Goal: Task Accomplishment & Management: Manage account settings

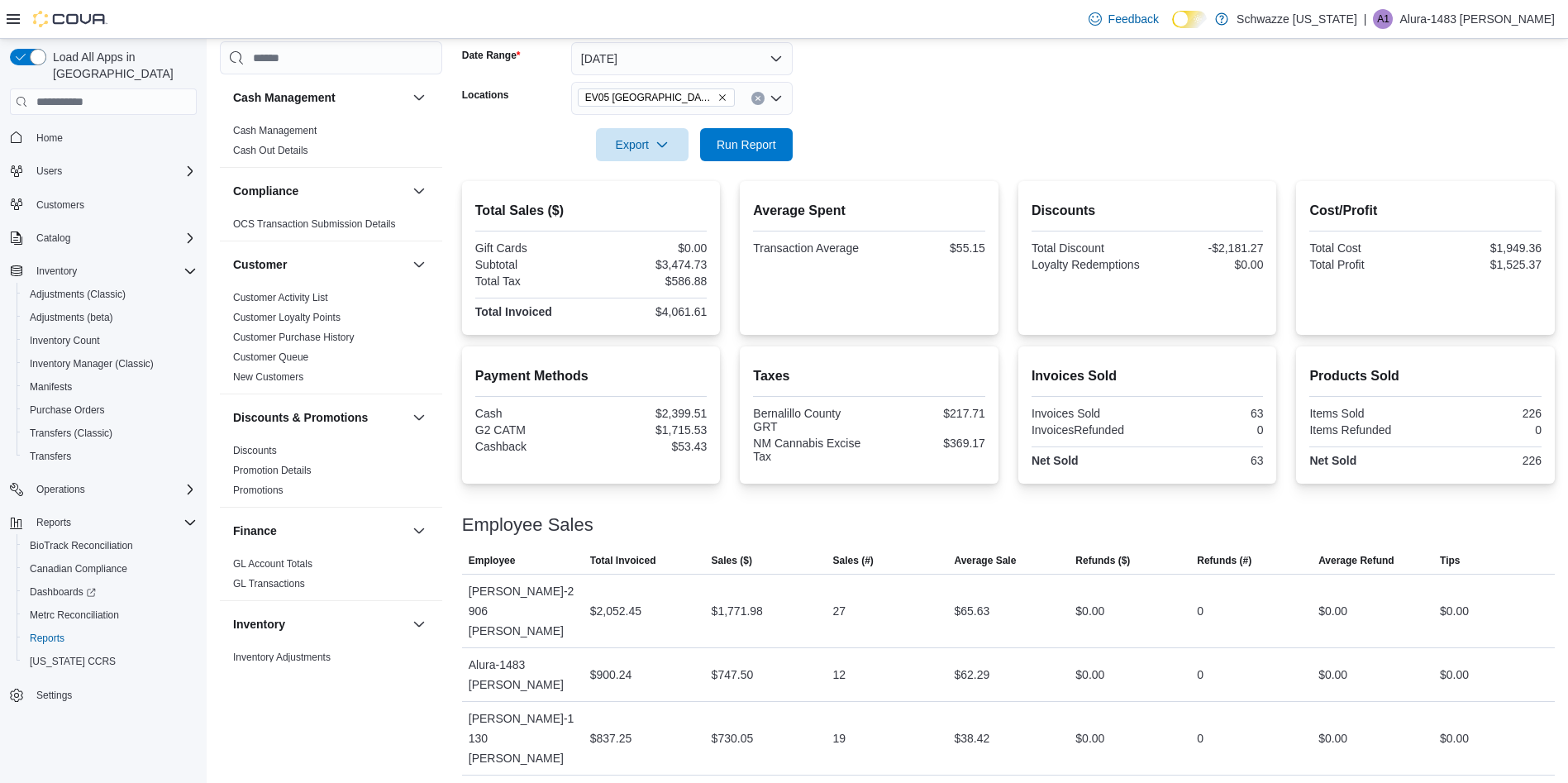
scroll to position [875, 0]
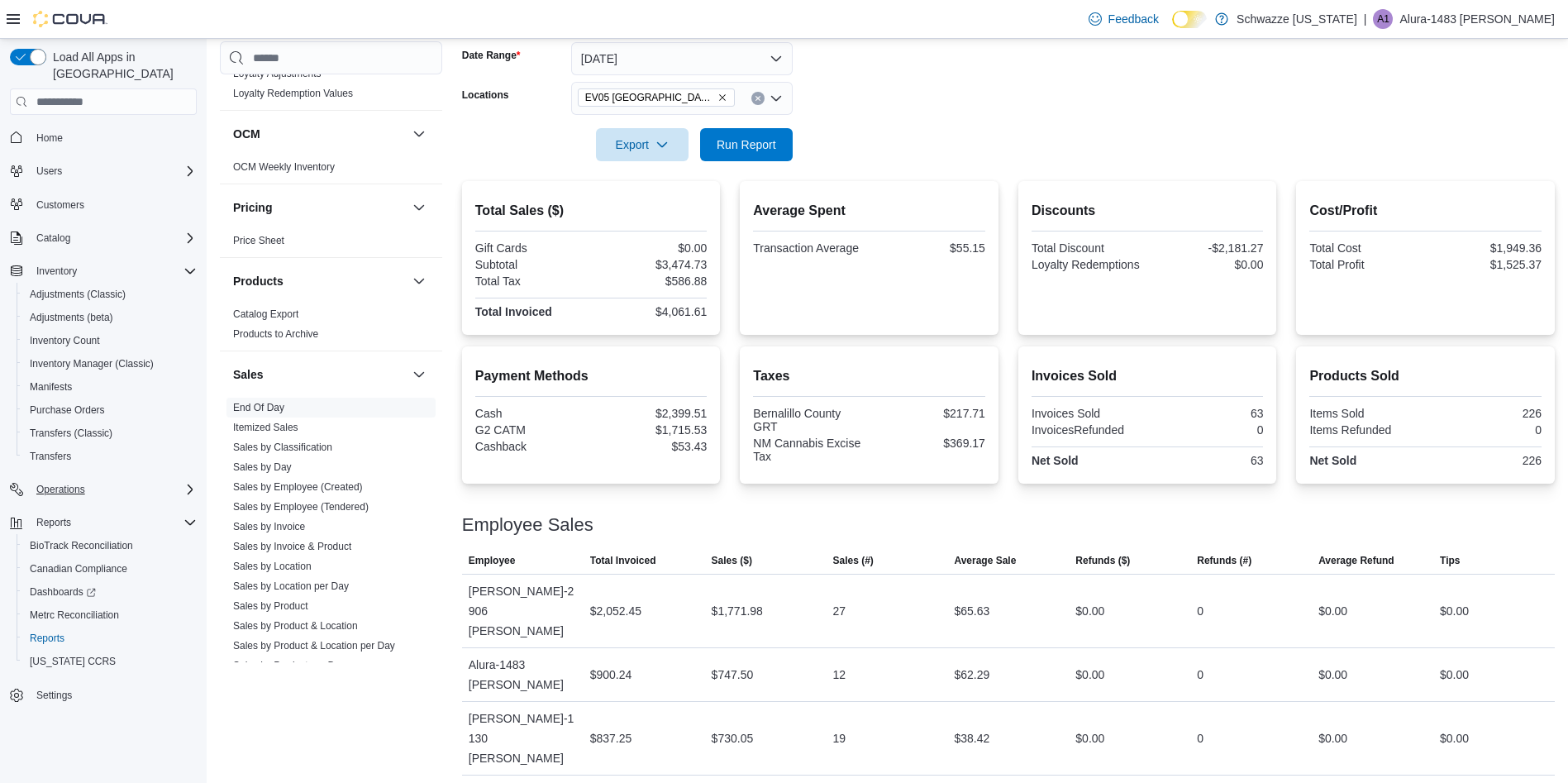
click at [50, 478] on button "Operations" at bounding box center [103, 489] width 200 height 23
click at [56, 483] on span "Operations" at bounding box center [61, 489] width 49 height 14
click at [70, 506] on span "Cash Management" at bounding box center [72, 512] width 84 height 14
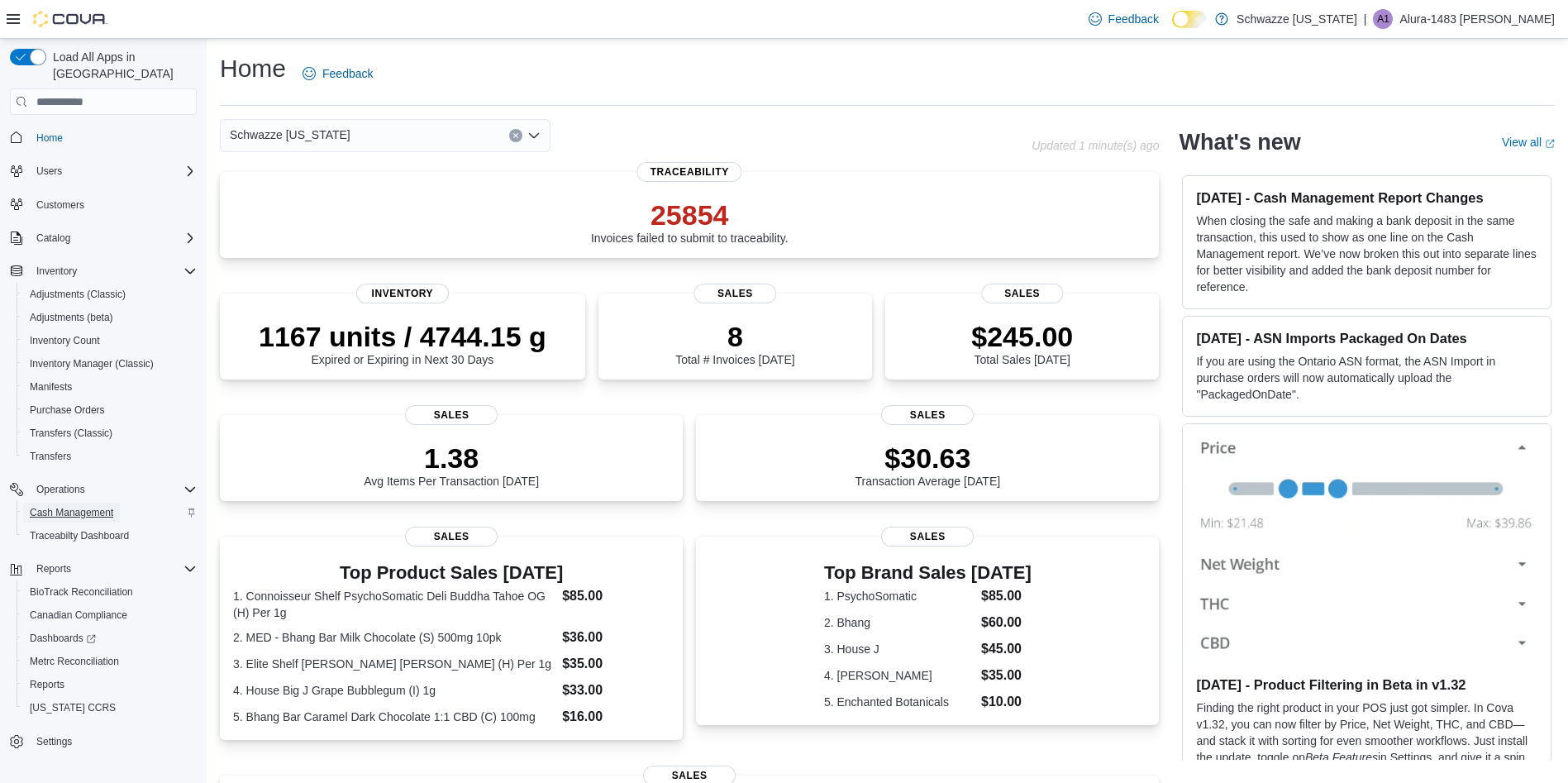
click at [95, 506] on span "Cash Management" at bounding box center [72, 512] width 84 height 14
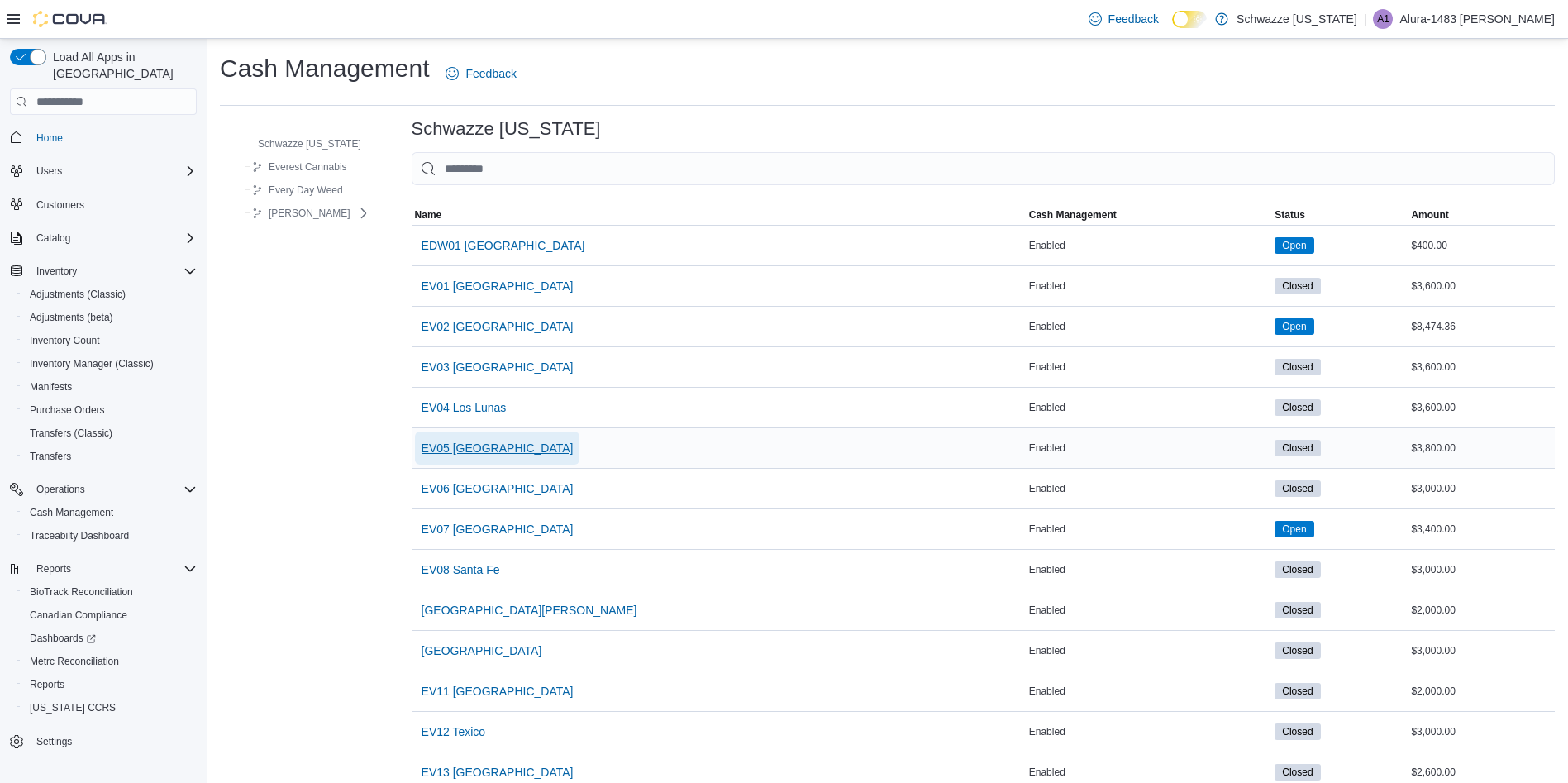
click at [448, 445] on span "EV05 [GEOGRAPHIC_DATA]" at bounding box center [498, 448] width 152 height 16
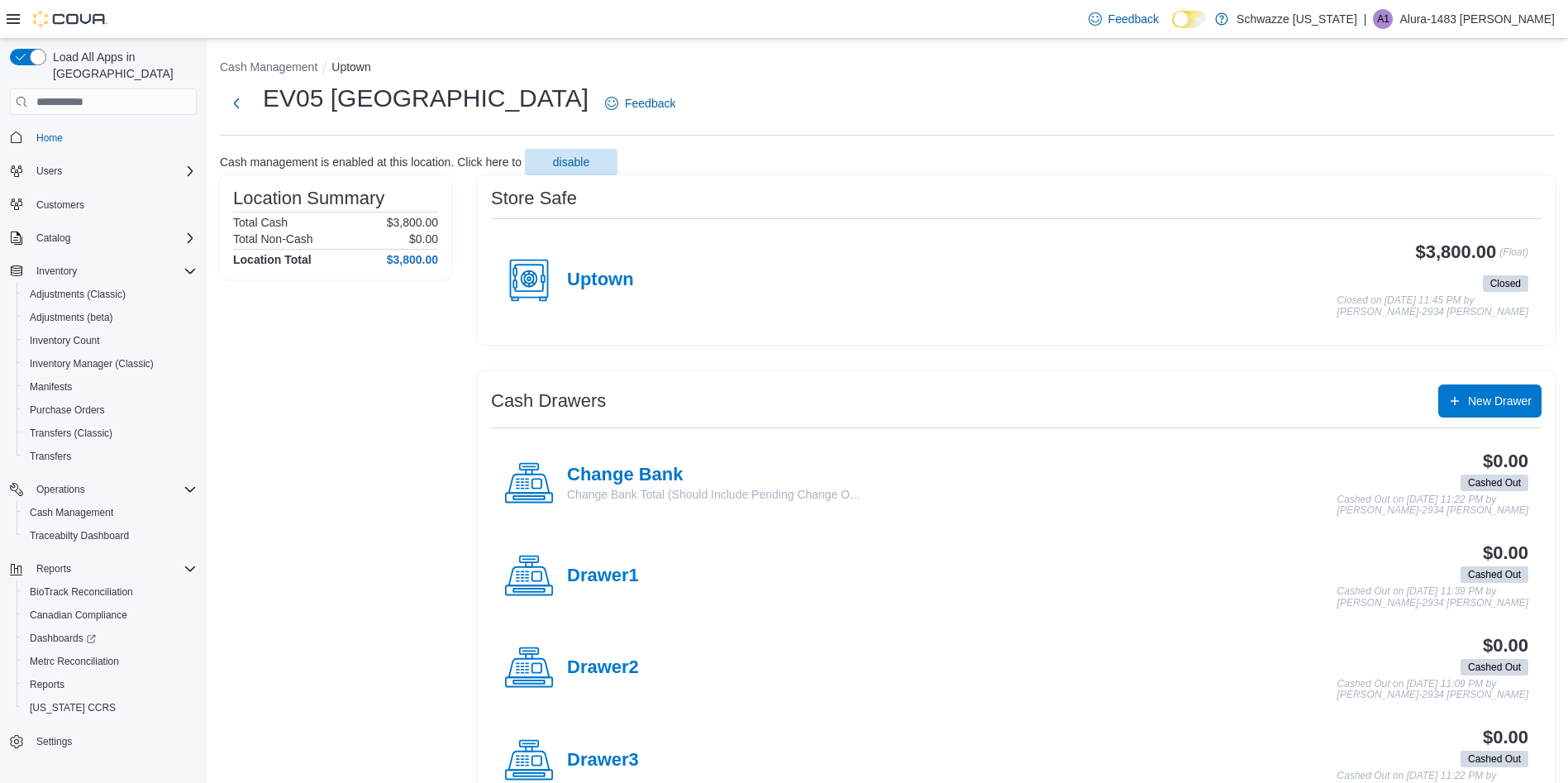
click at [561, 283] on div "Uptown" at bounding box center [569, 280] width 129 height 49
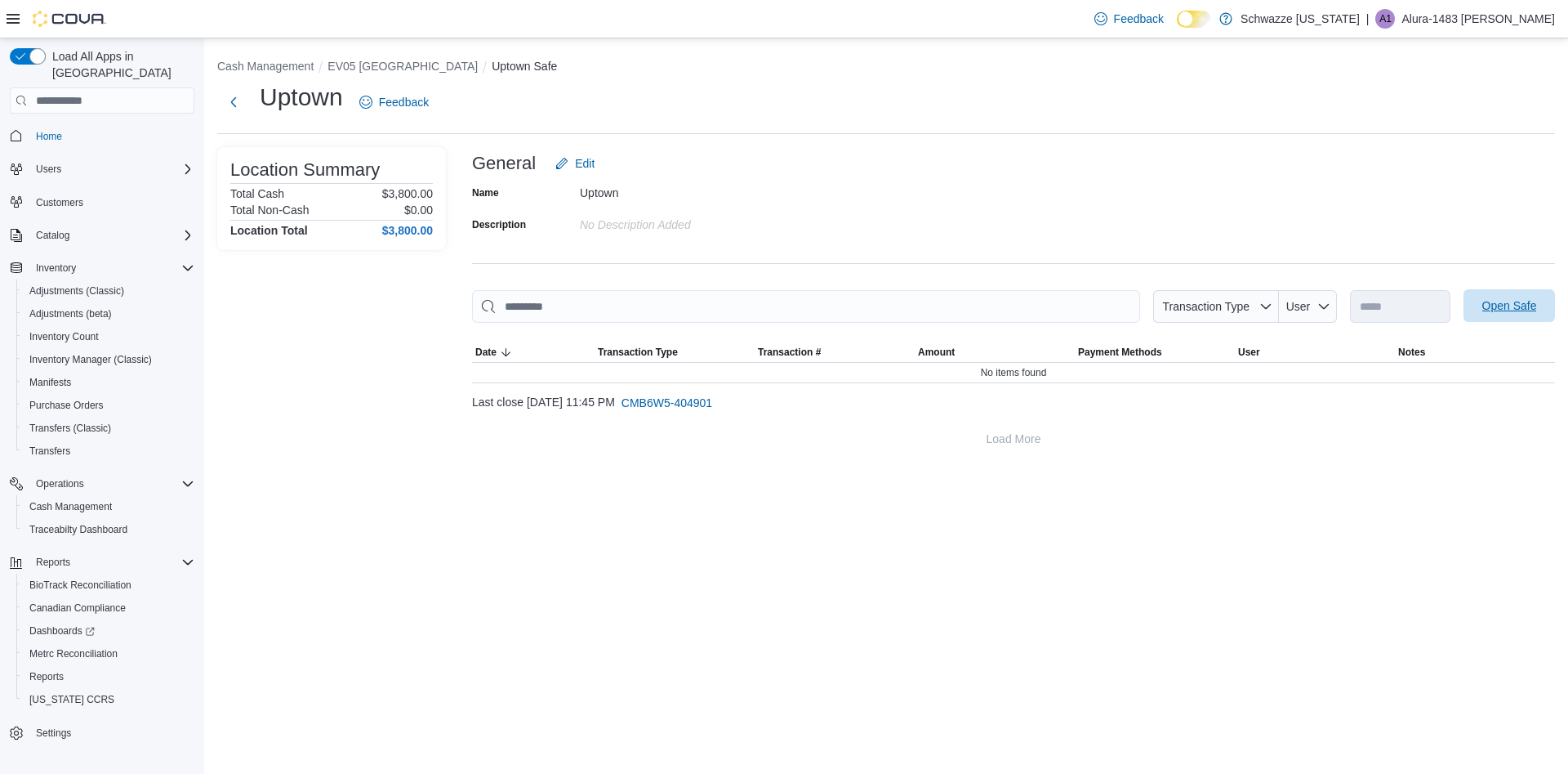
click at [1516, 308] on span "Open Safe" at bounding box center [1509, 305] width 55 height 16
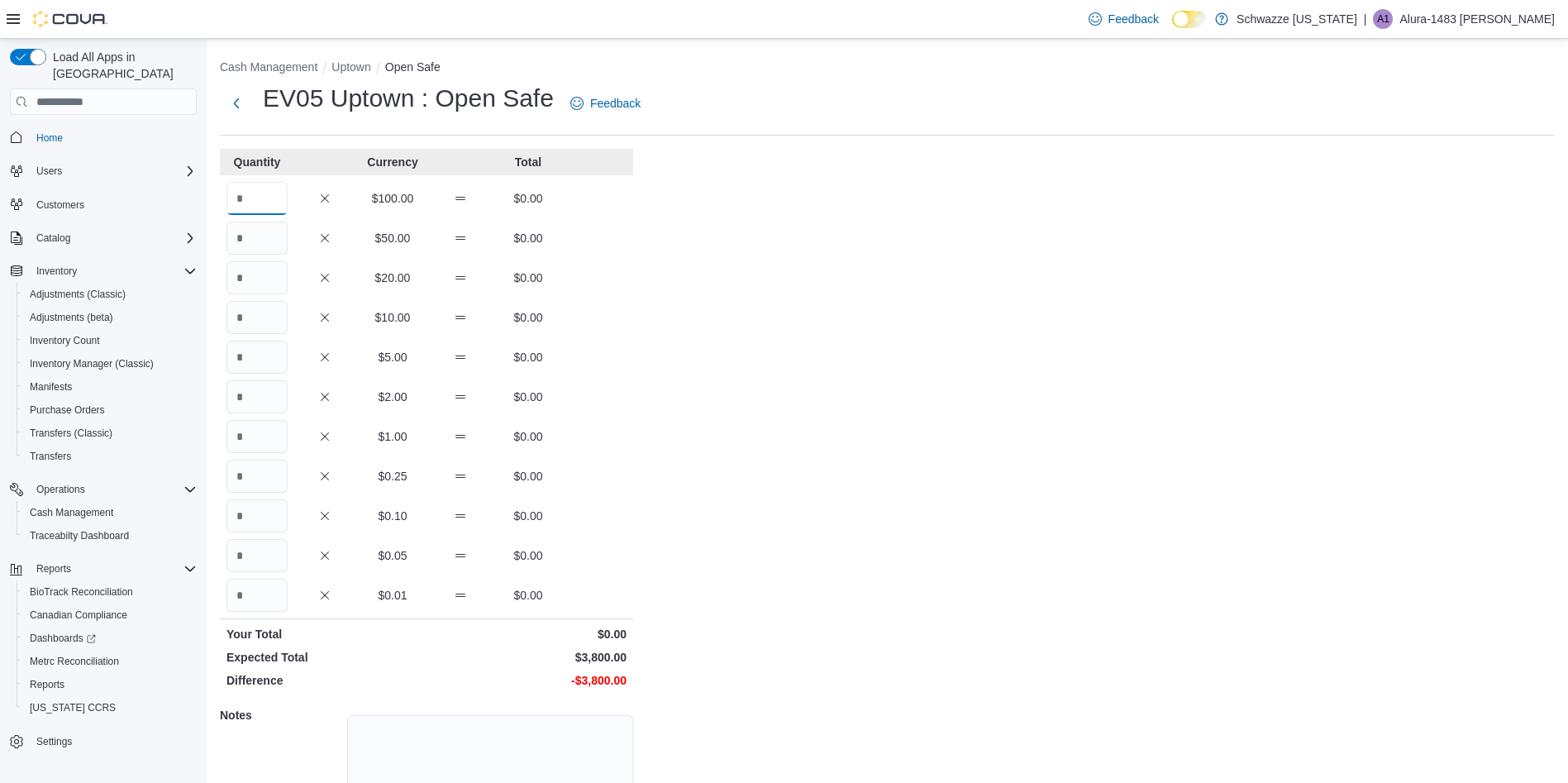
click at [250, 206] on input "Quantity" at bounding box center [257, 199] width 61 height 33
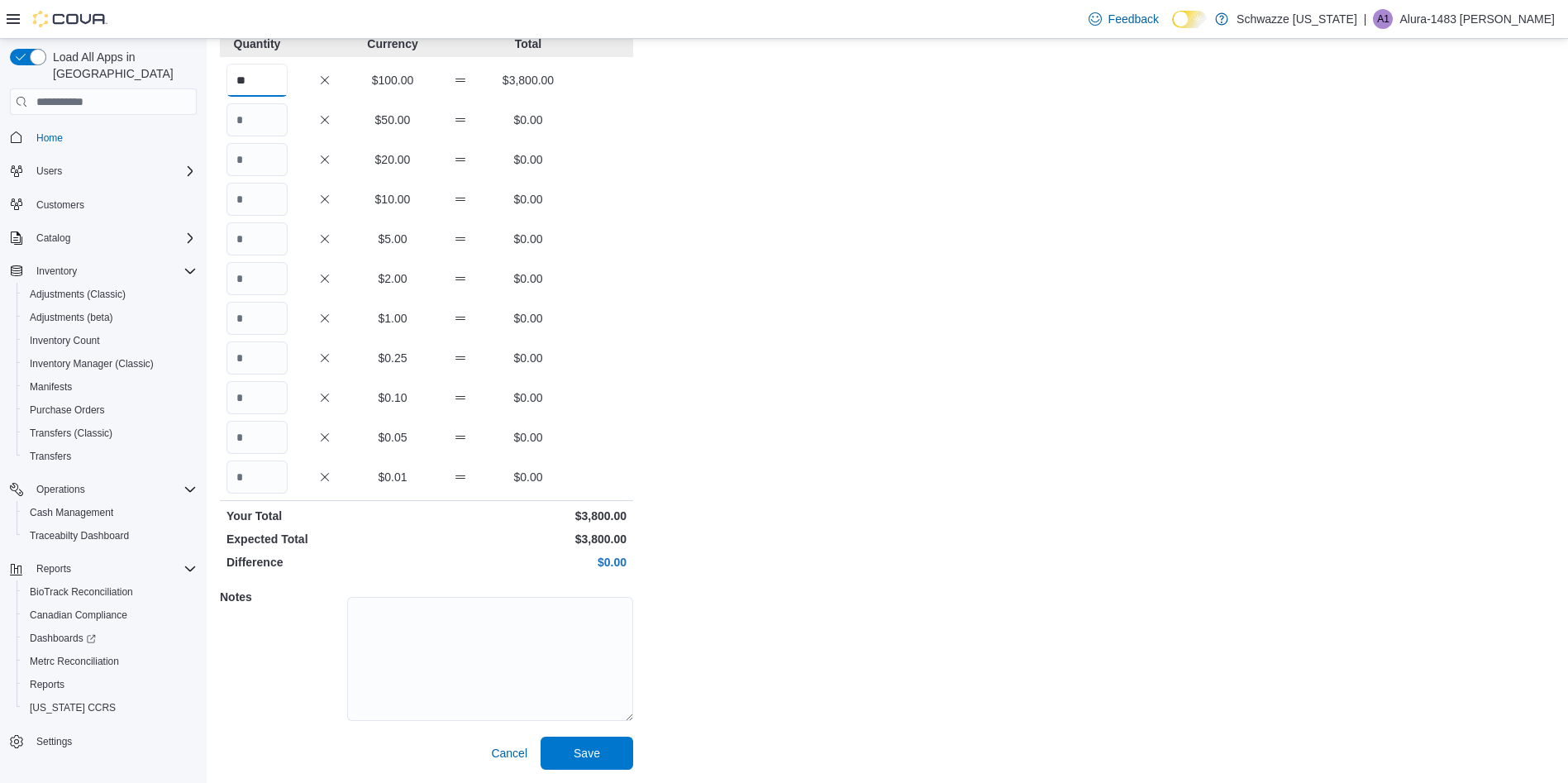
type input "**"
click at [608, 768] on span "Save" at bounding box center [587, 752] width 73 height 33
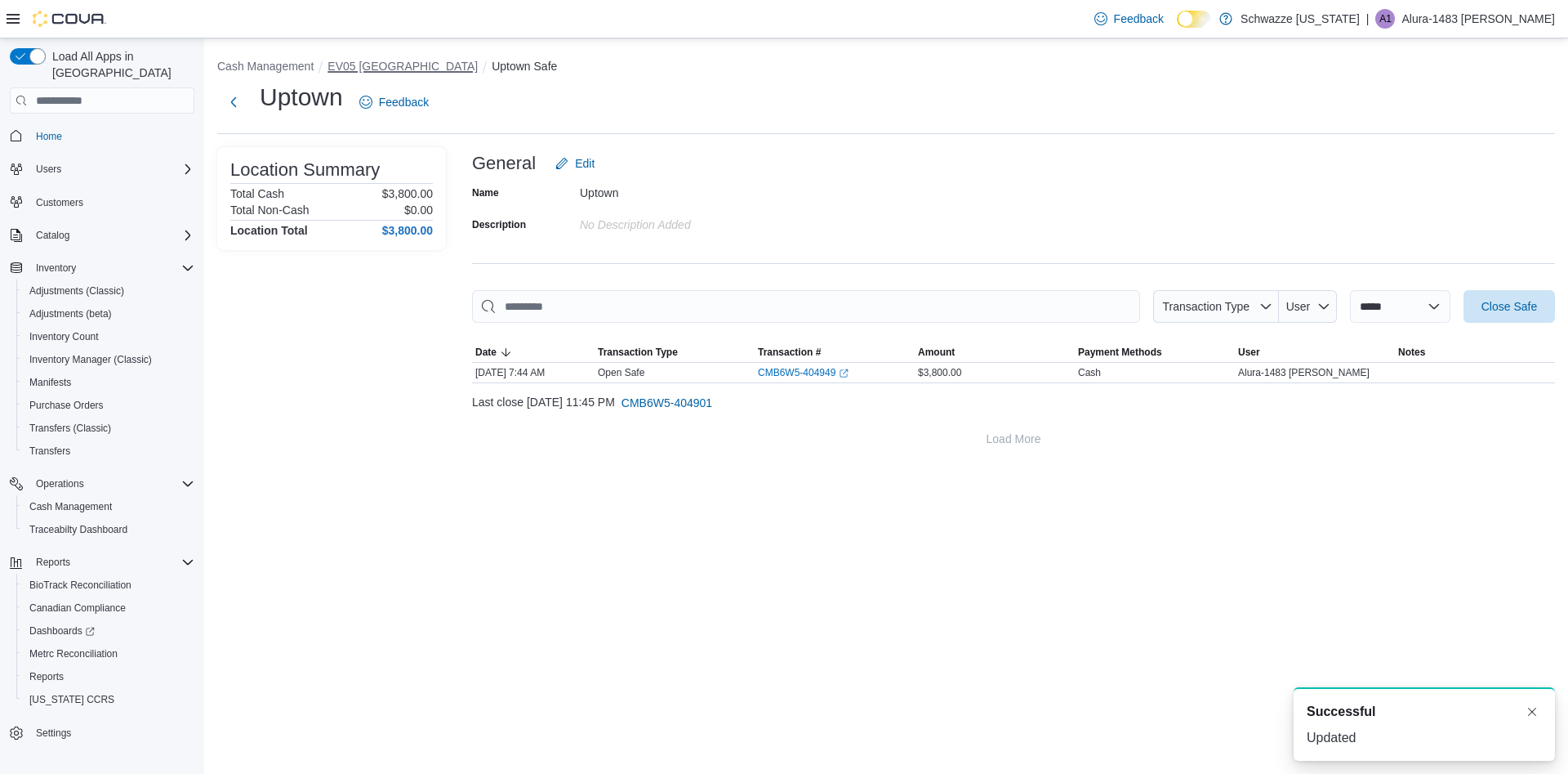
click at [355, 68] on button "EV05 [GEOGRAPHIC_DATA]" at bounding box center [403, 66] width 150 height 14
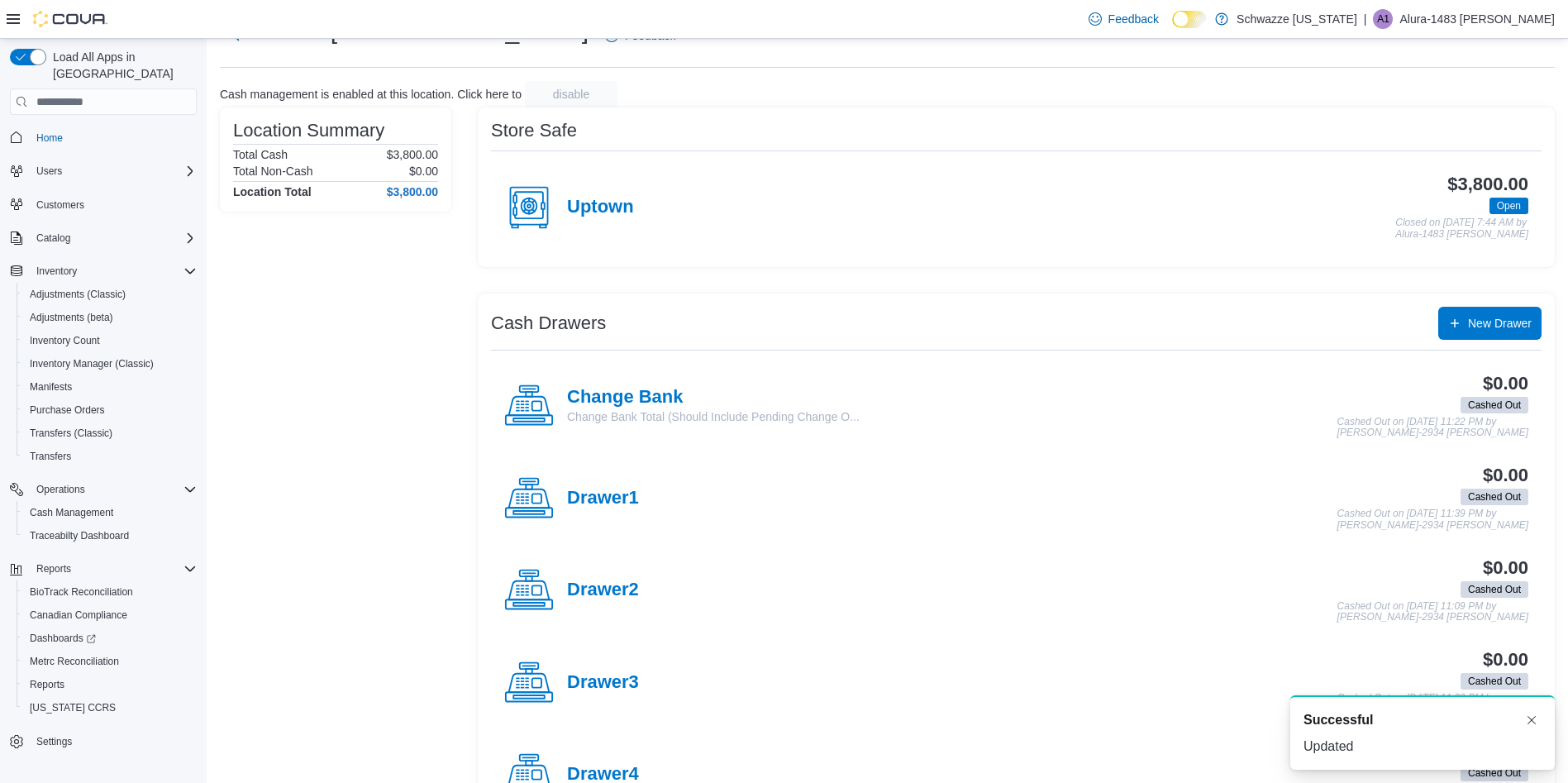
scroll to position [149, 0]
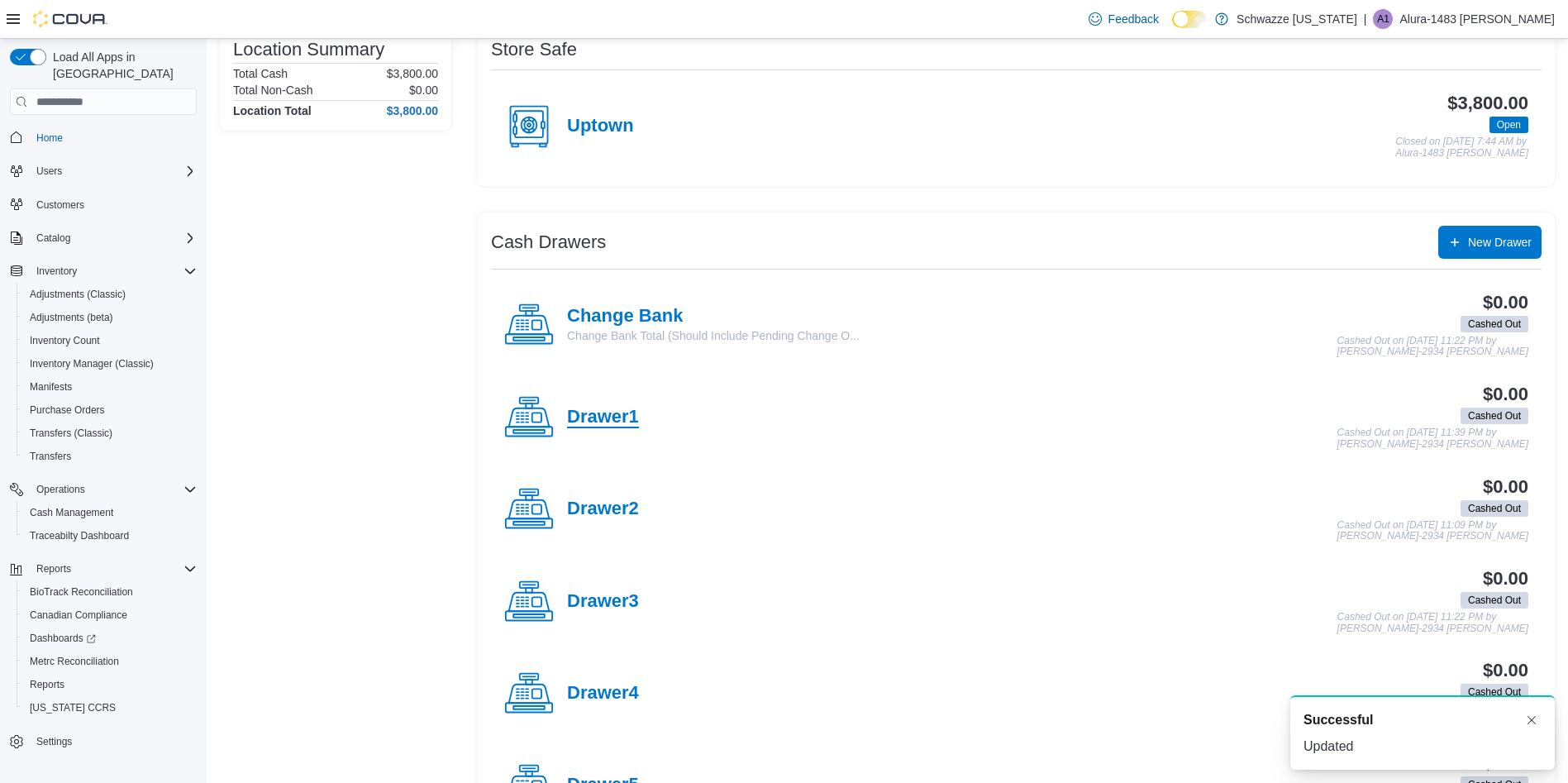
click at [600, 414] on h4 "Drawer1" at bounding box center [603, 417] width 72 height 22
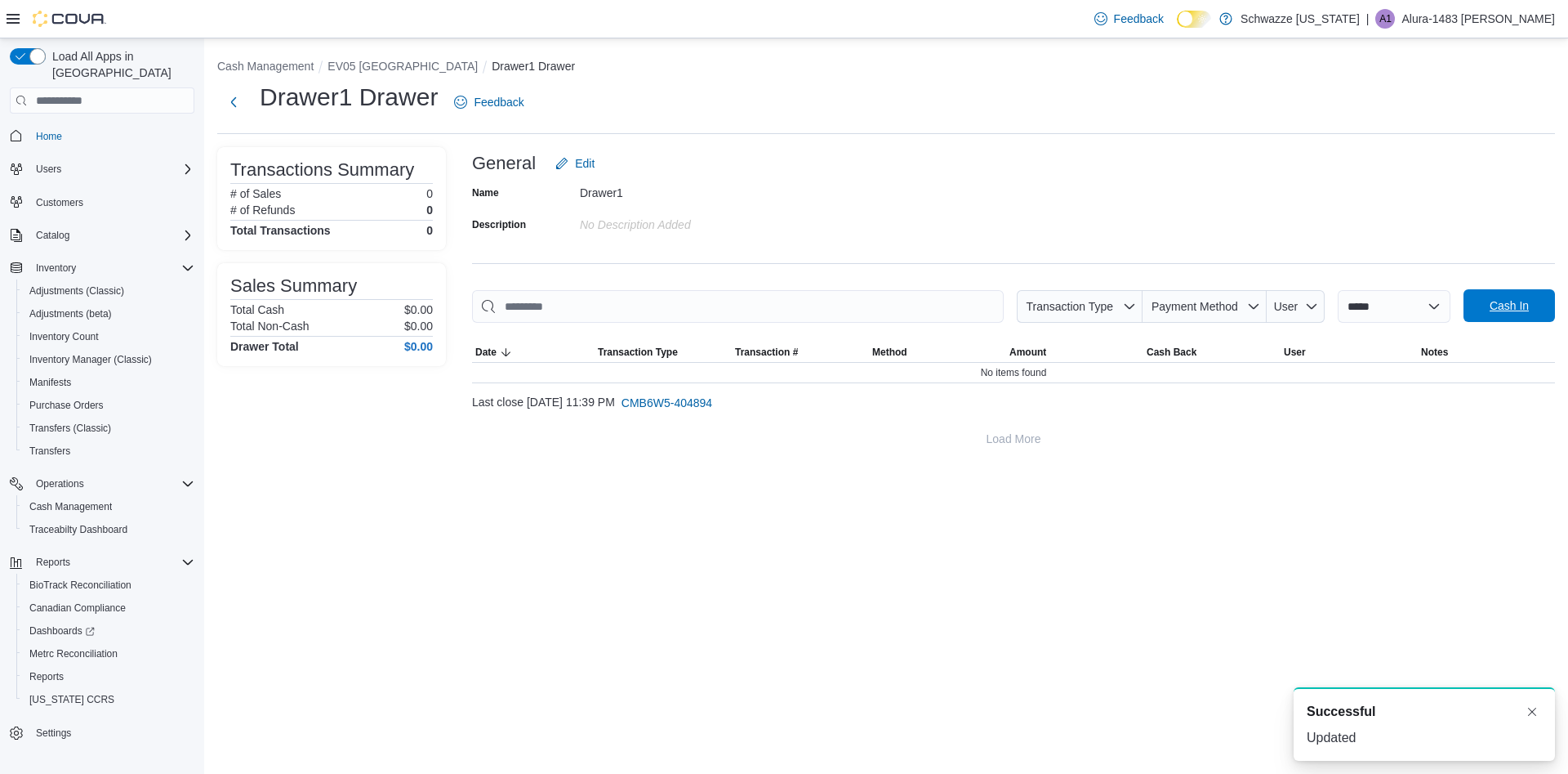
click at [1497, 314] on span "Cash In" at bounding box center [1509, 305] width 40 height 16
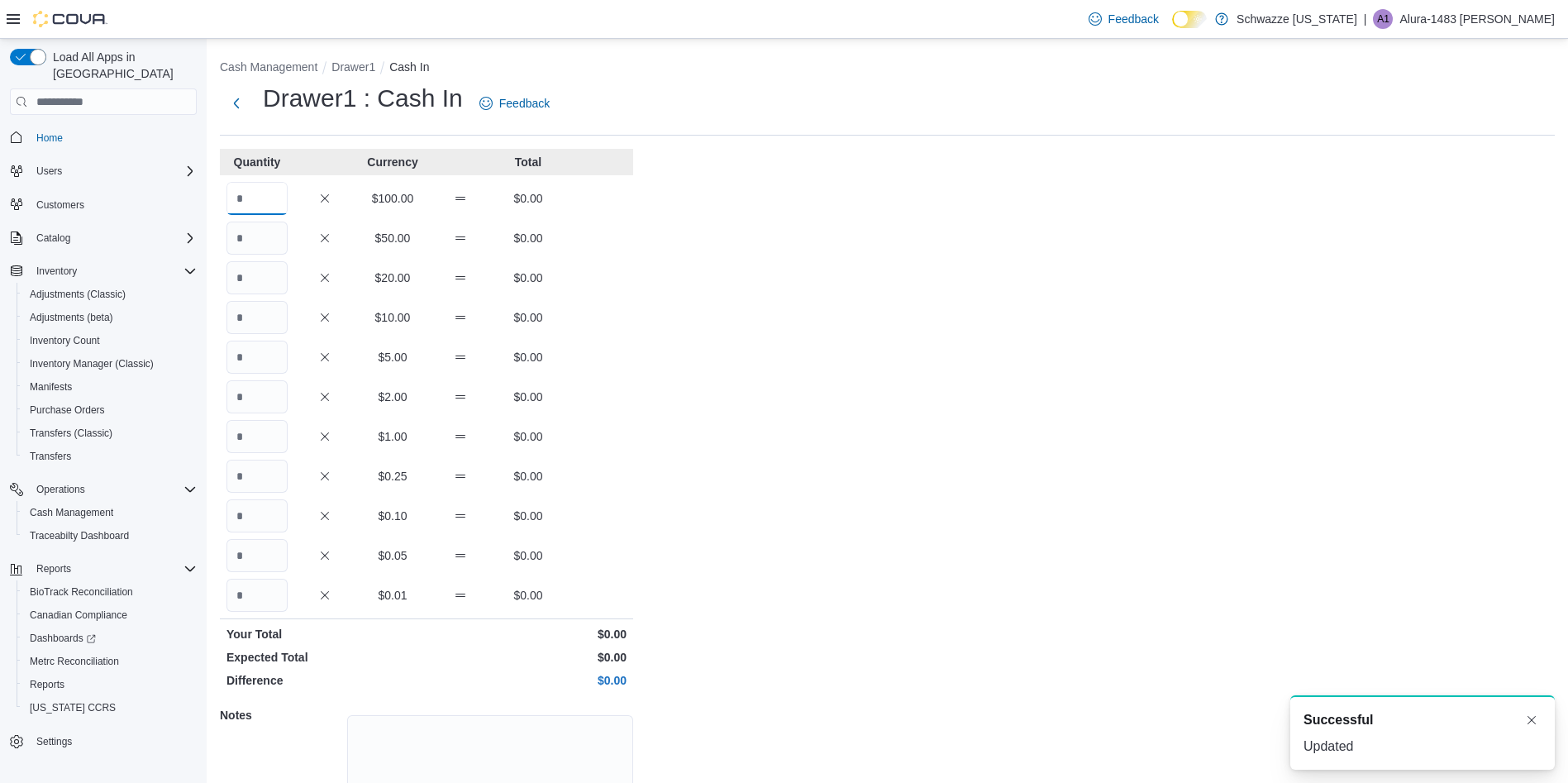
click at [262, 204] on input "Quantity" at bounding box center [257, 199] width 61 height 33
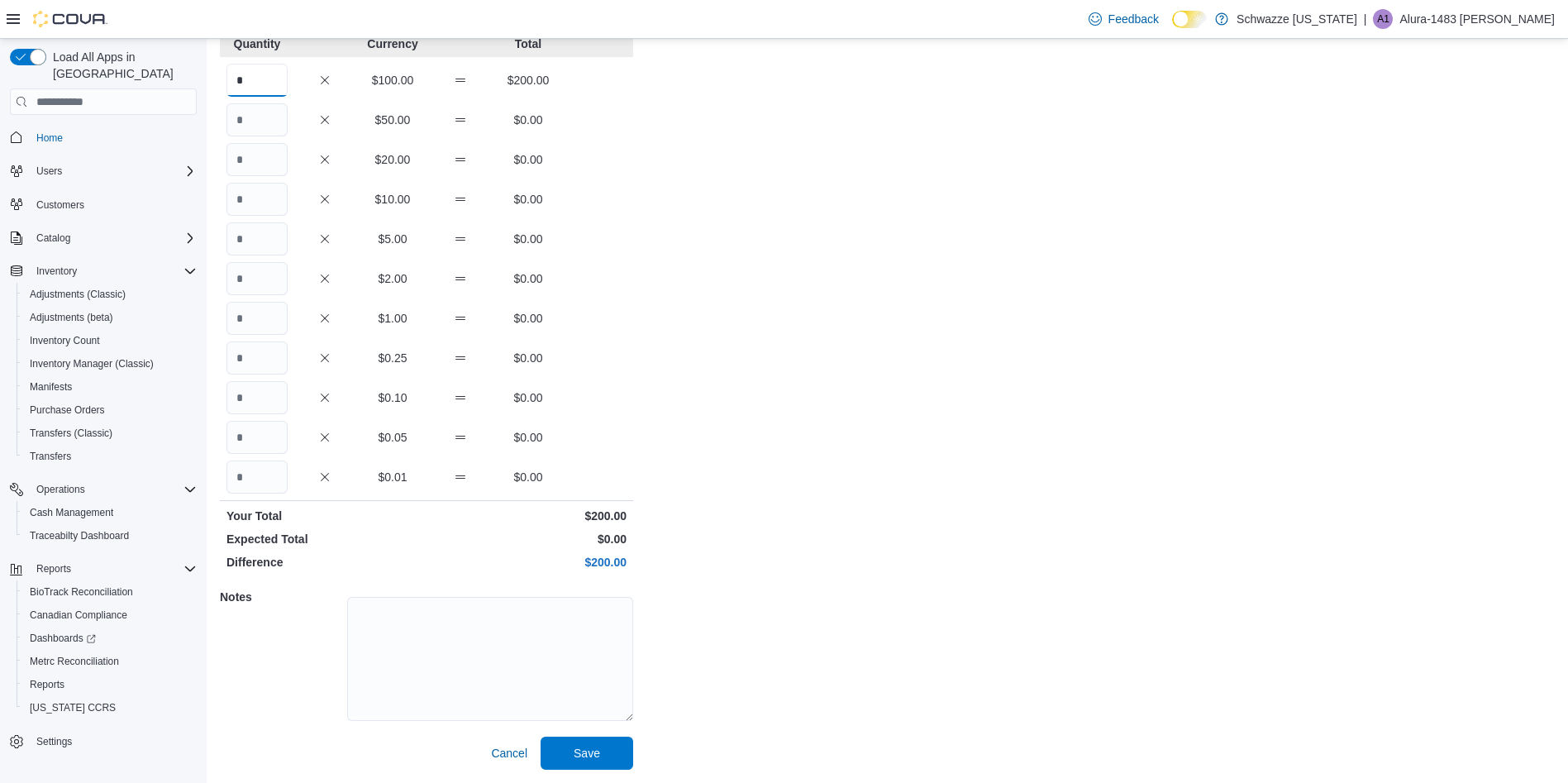
type input "*"
click at [594, 757] on span "Save" at bounding box center [586, 752] width 26 height 16
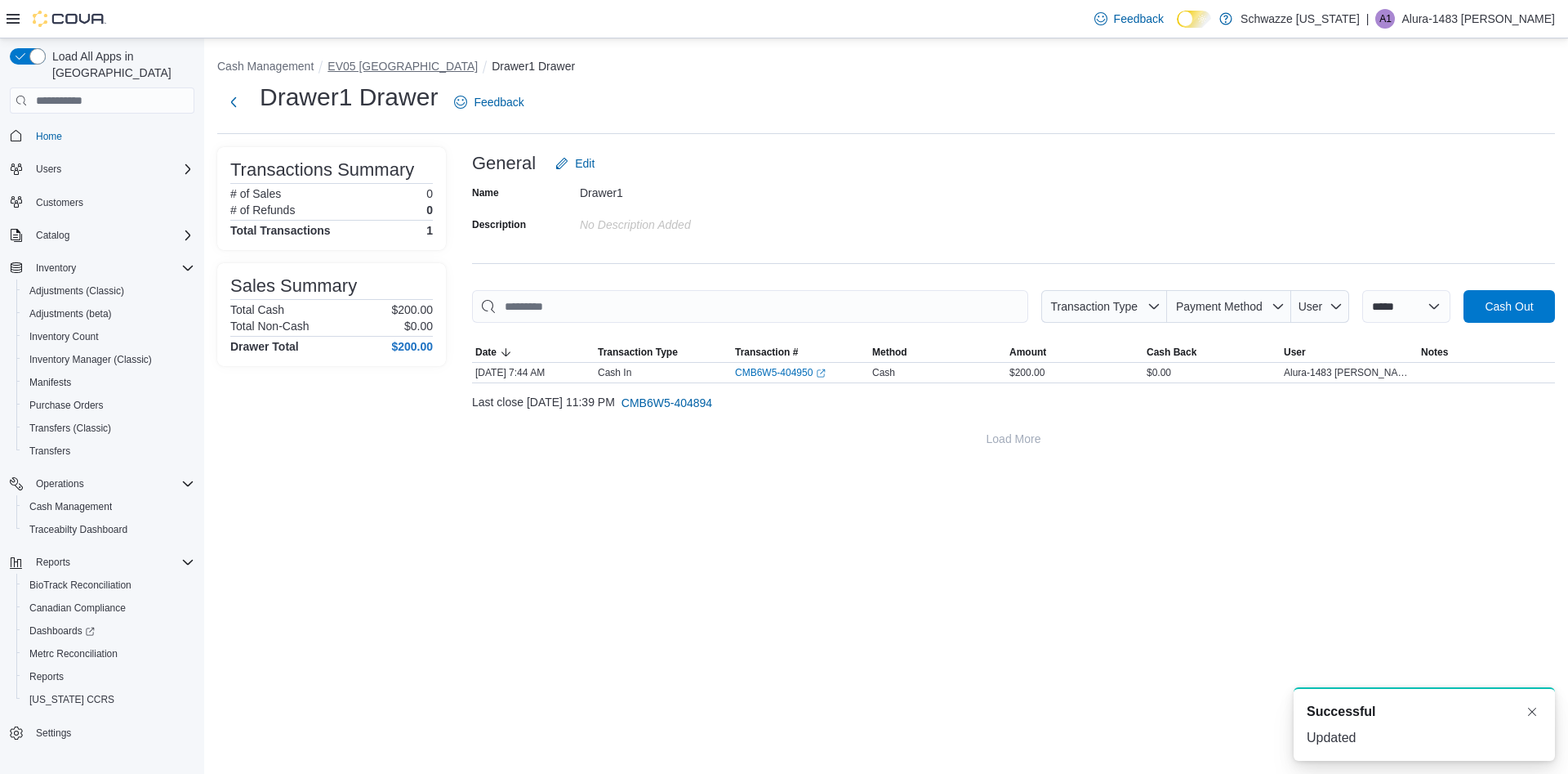
click at [366, 69] on button "EV05 [GEOGRAPHIC_DATA]" at bounding box center [403, 66] width 150 height 14
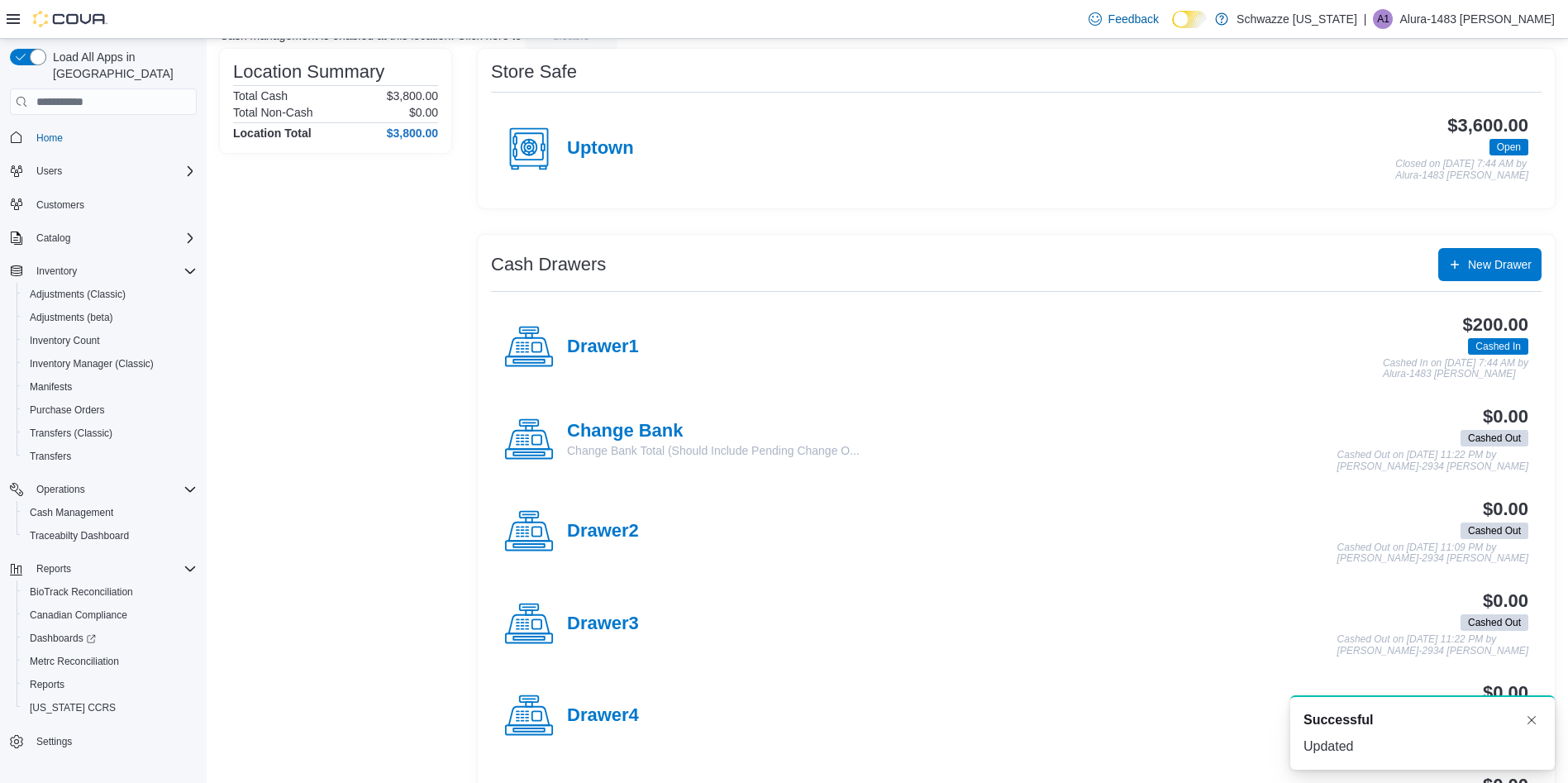
scroll to position [224, 0]
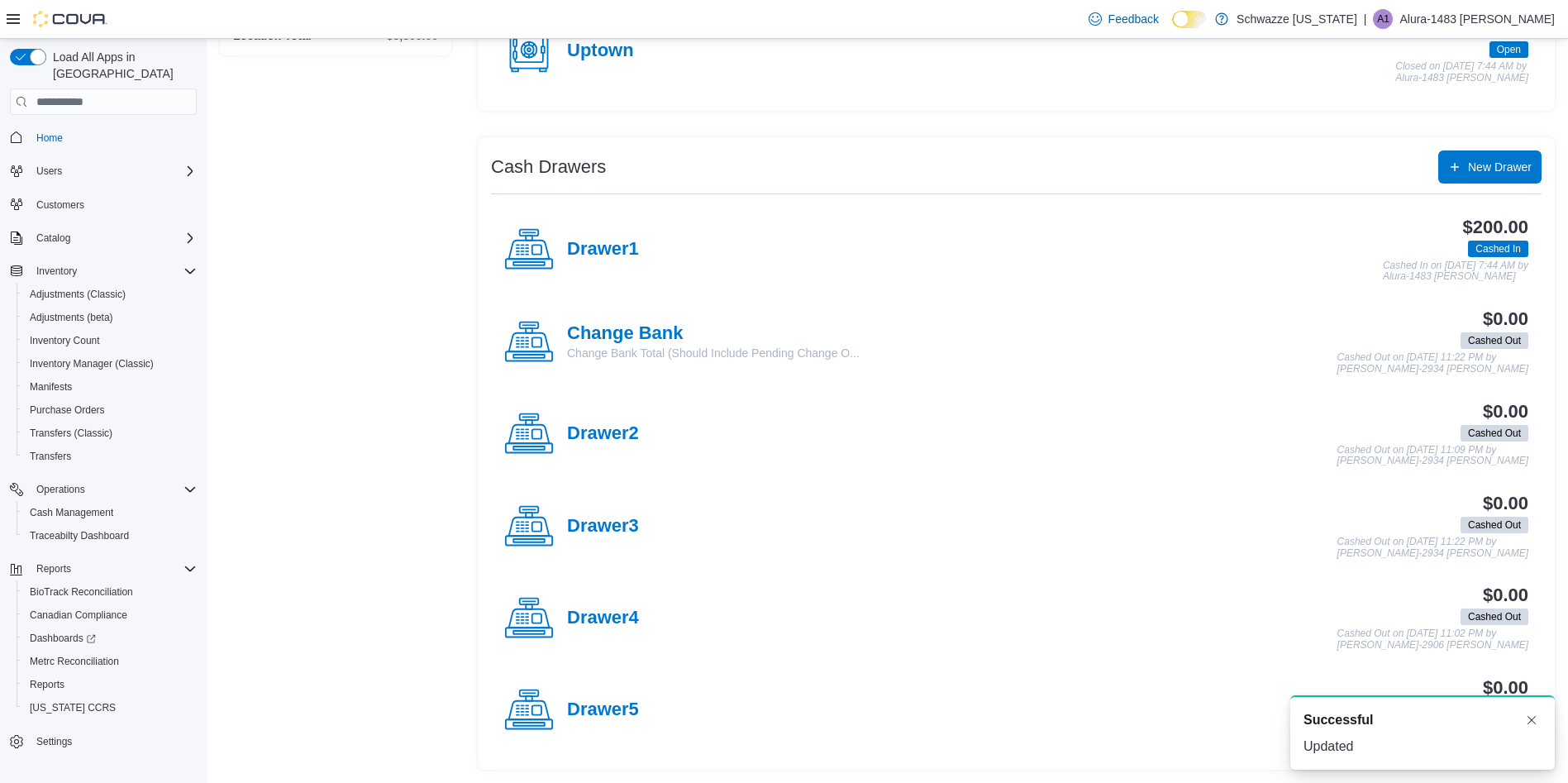
click at [621, 430] on h4 "Drawer2" at bounding box center [603, 434] width 72 height 22
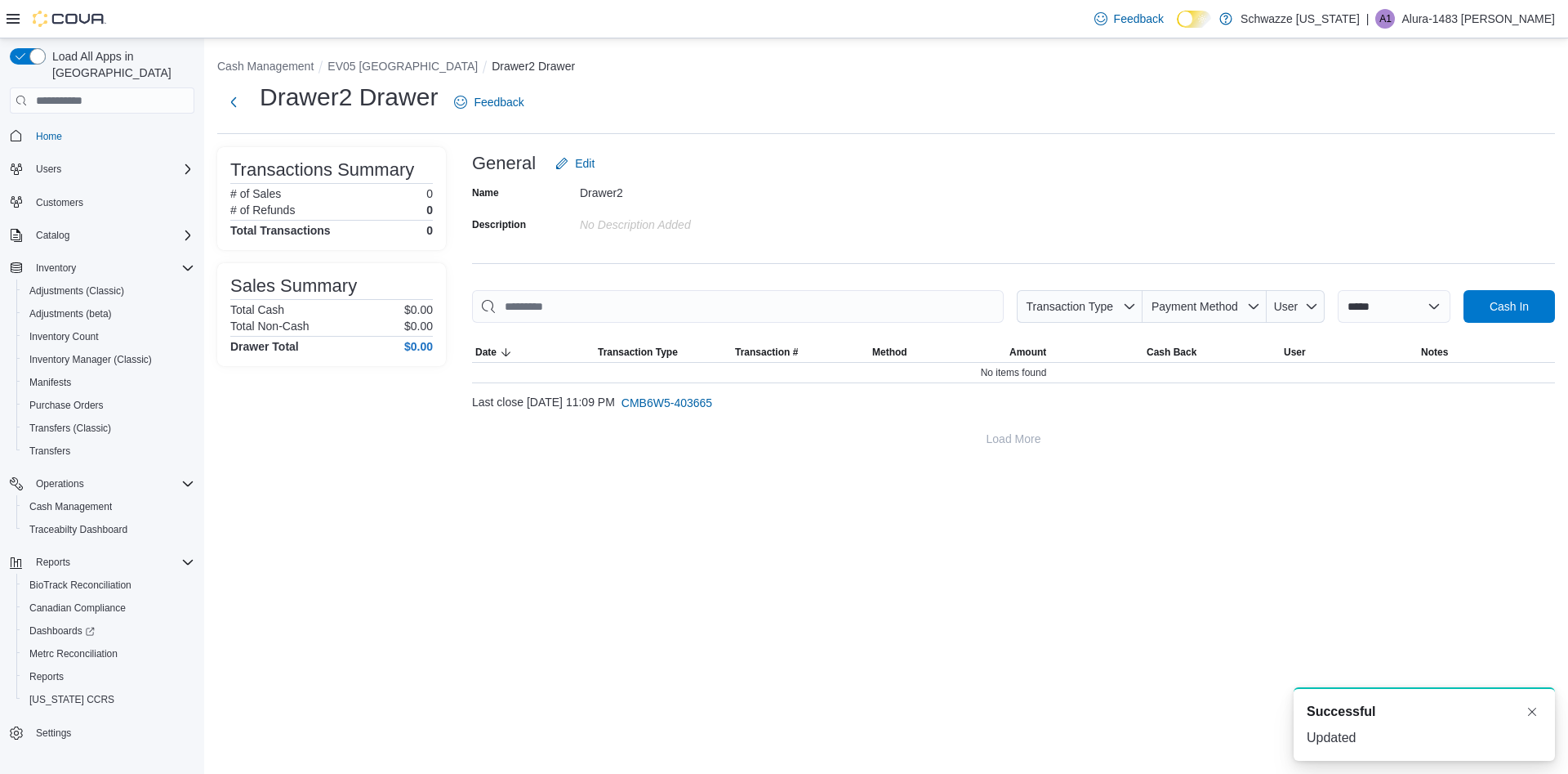
click at [1504, 312] on span "Cash In" at bounding box center [1509, 306] width 40 height 16
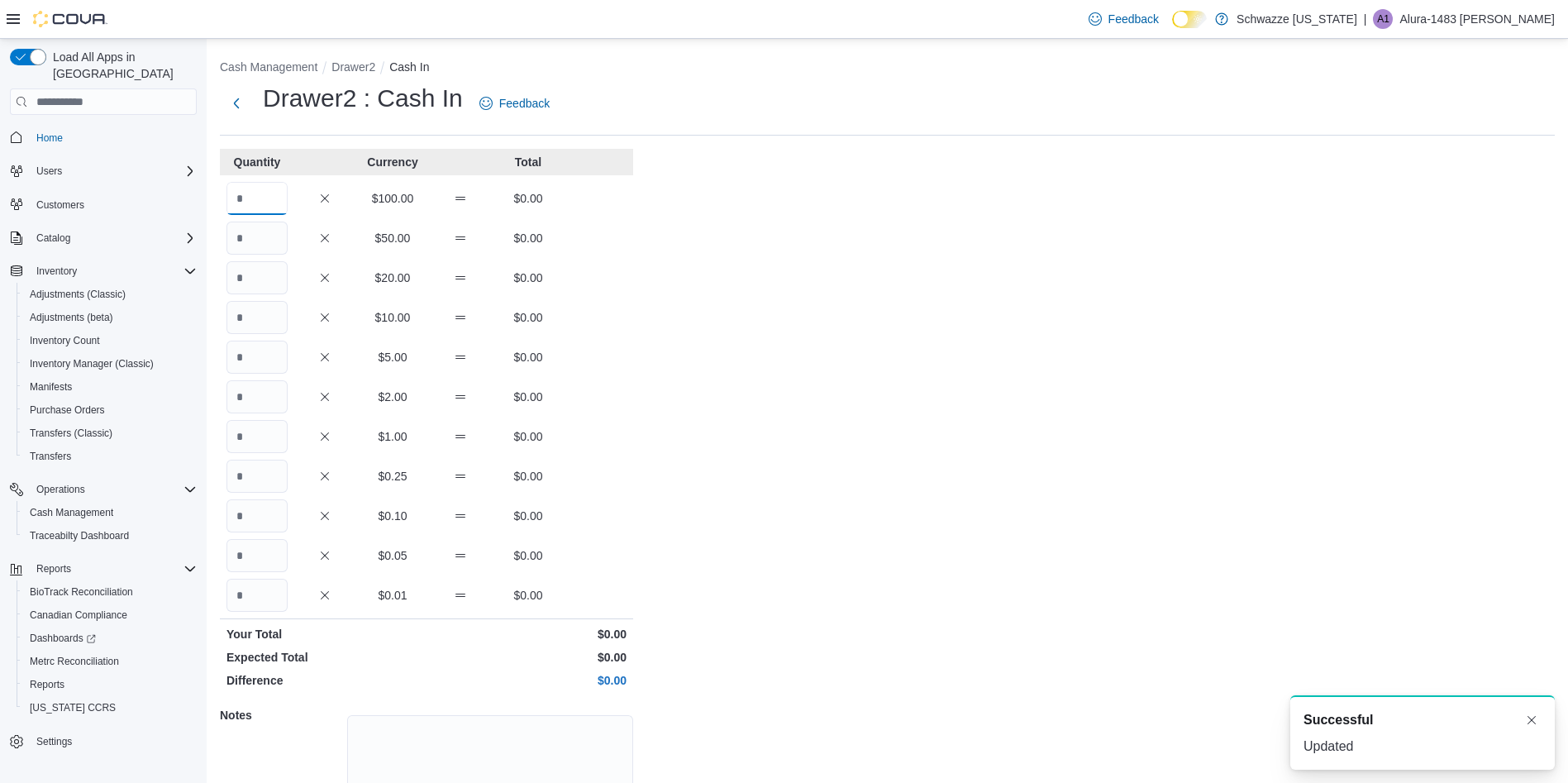
click at [259, 201] on input "Quantity" at bounding box center [257, 199] width 61 height 33
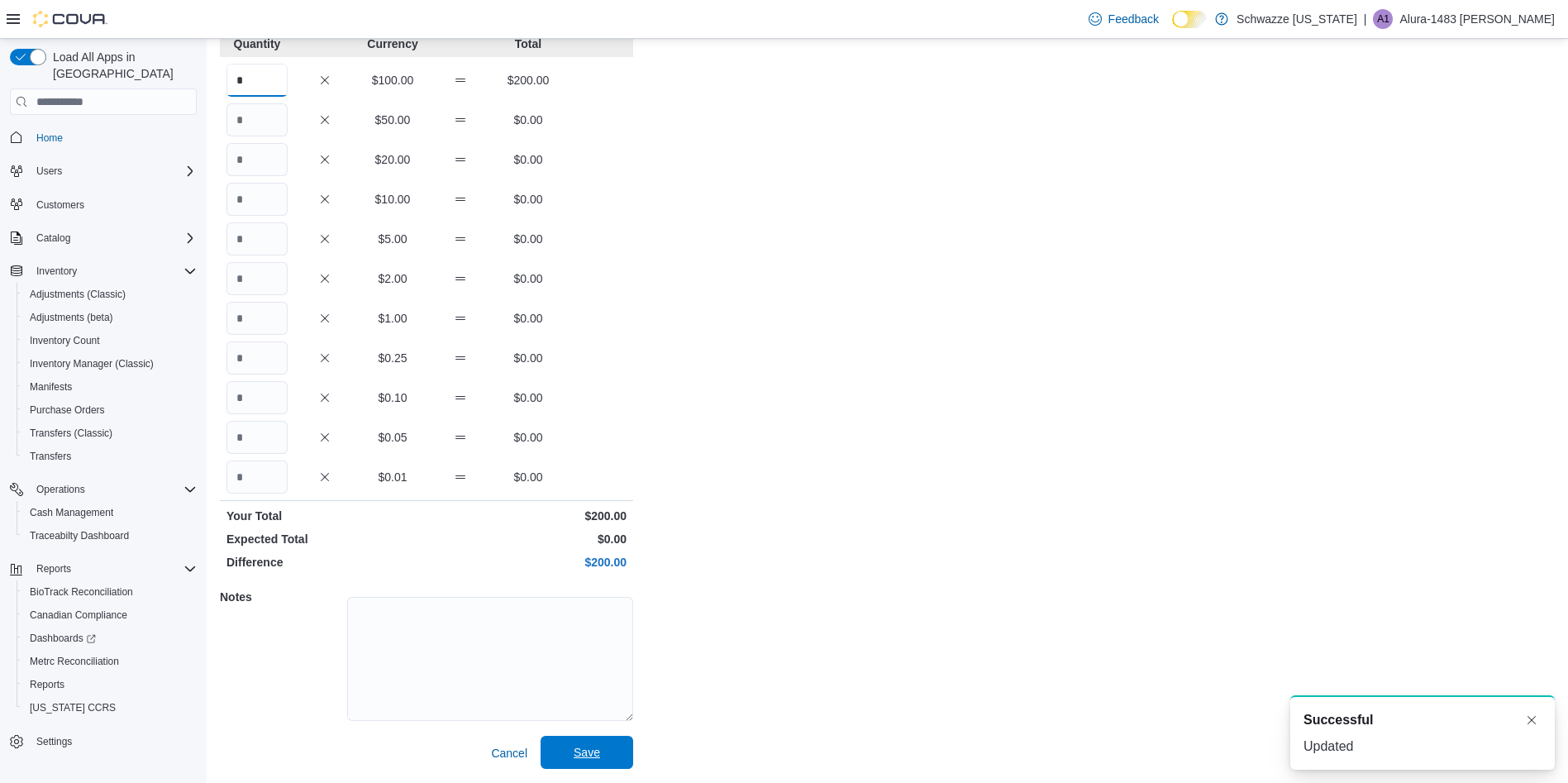
type input "*"
click at [582, 757] on span "Save" at bounding box center [586, 752] width 26 height 16
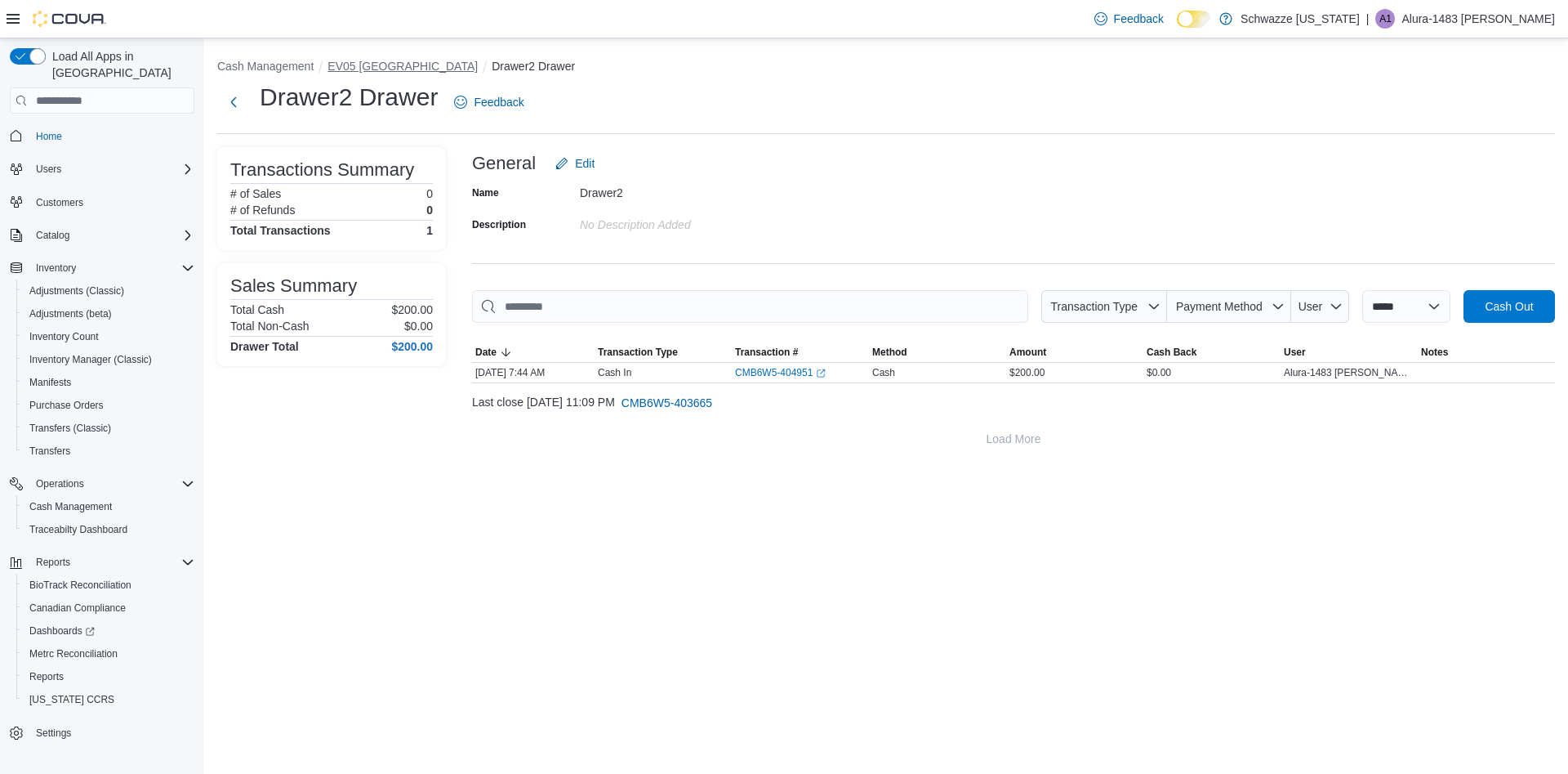
click at [372, 68] on button "EV05 [GEOGRAPHIC_DATA]" at bounding box center [403, 66] width 150 height 14
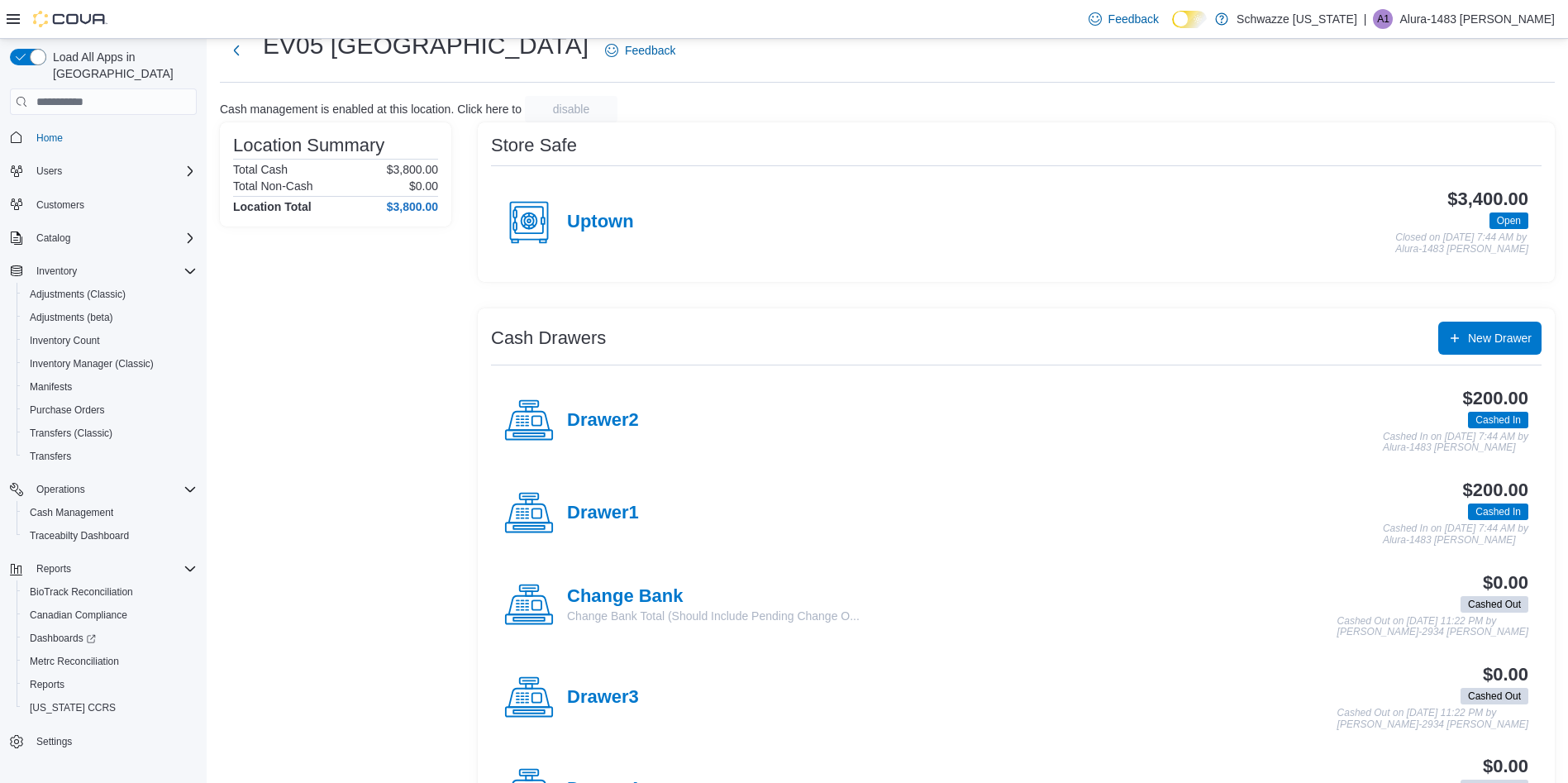
scroll to position [147, 0]
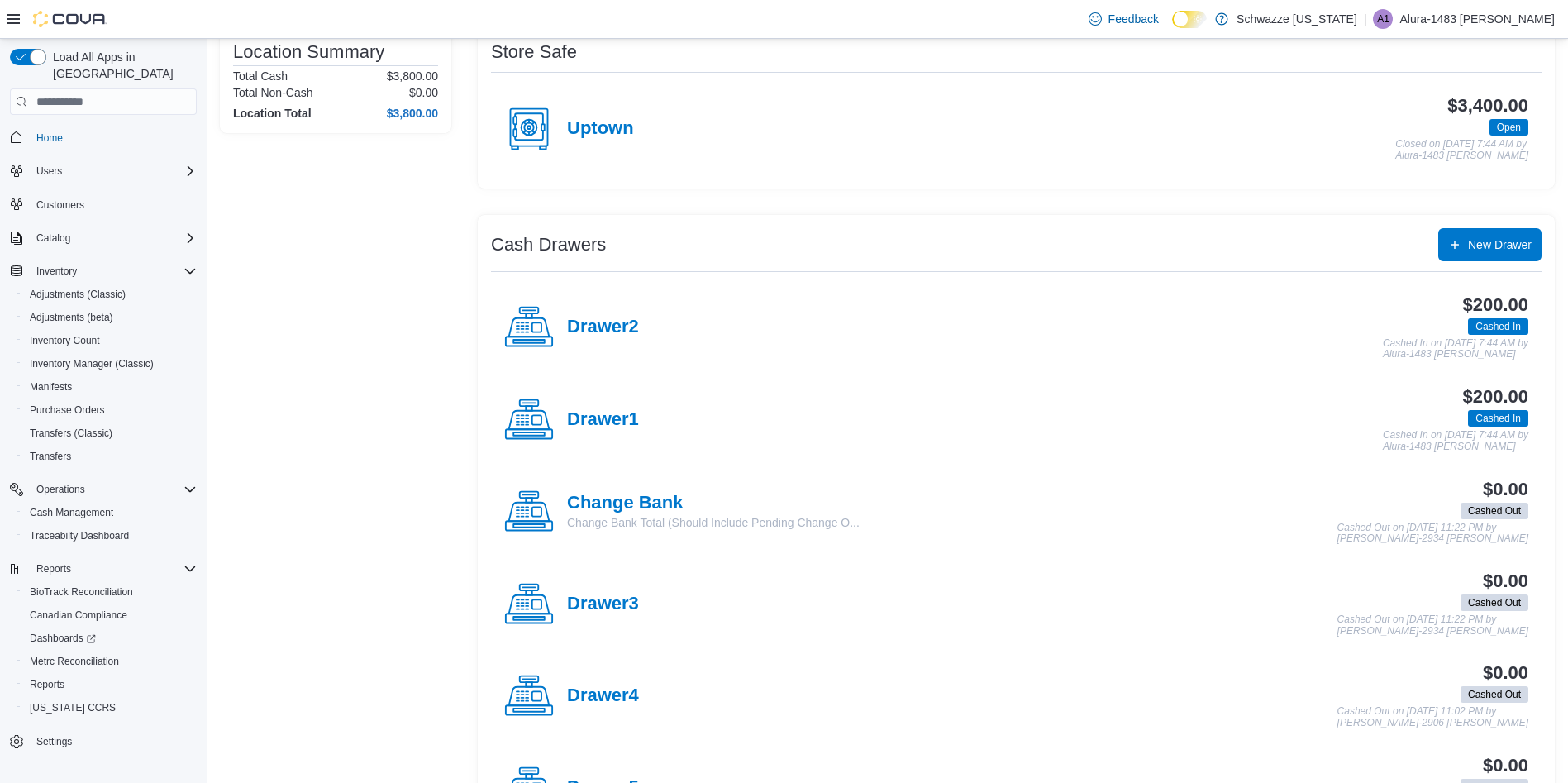
click at [600, 597] on h4 "Drawer3" at bounding box center [603, 604] width 72 height 22
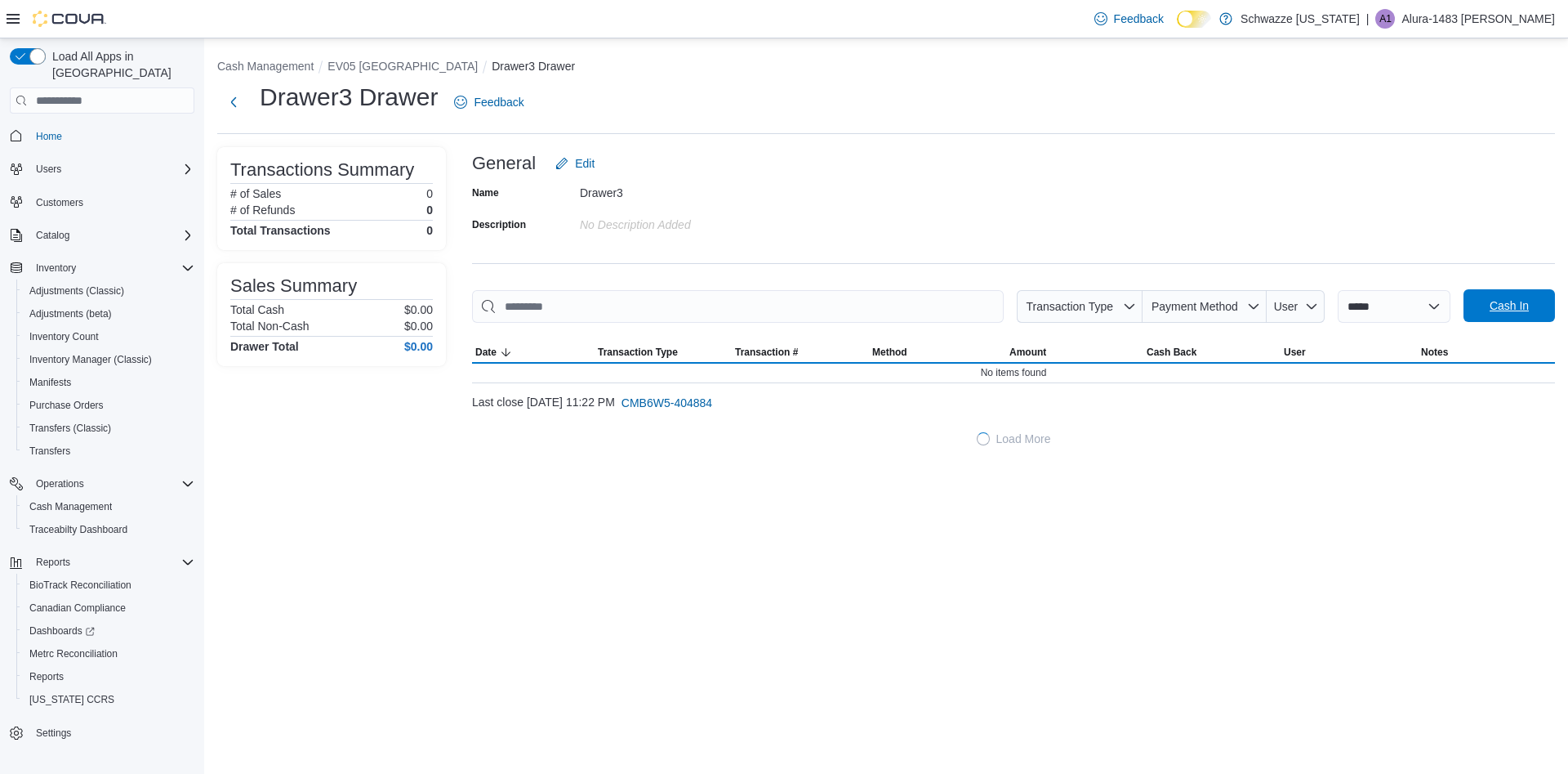
click at [1505, 305] on span "Cash In" at bounding box center [1509, 305] width 40 height 16
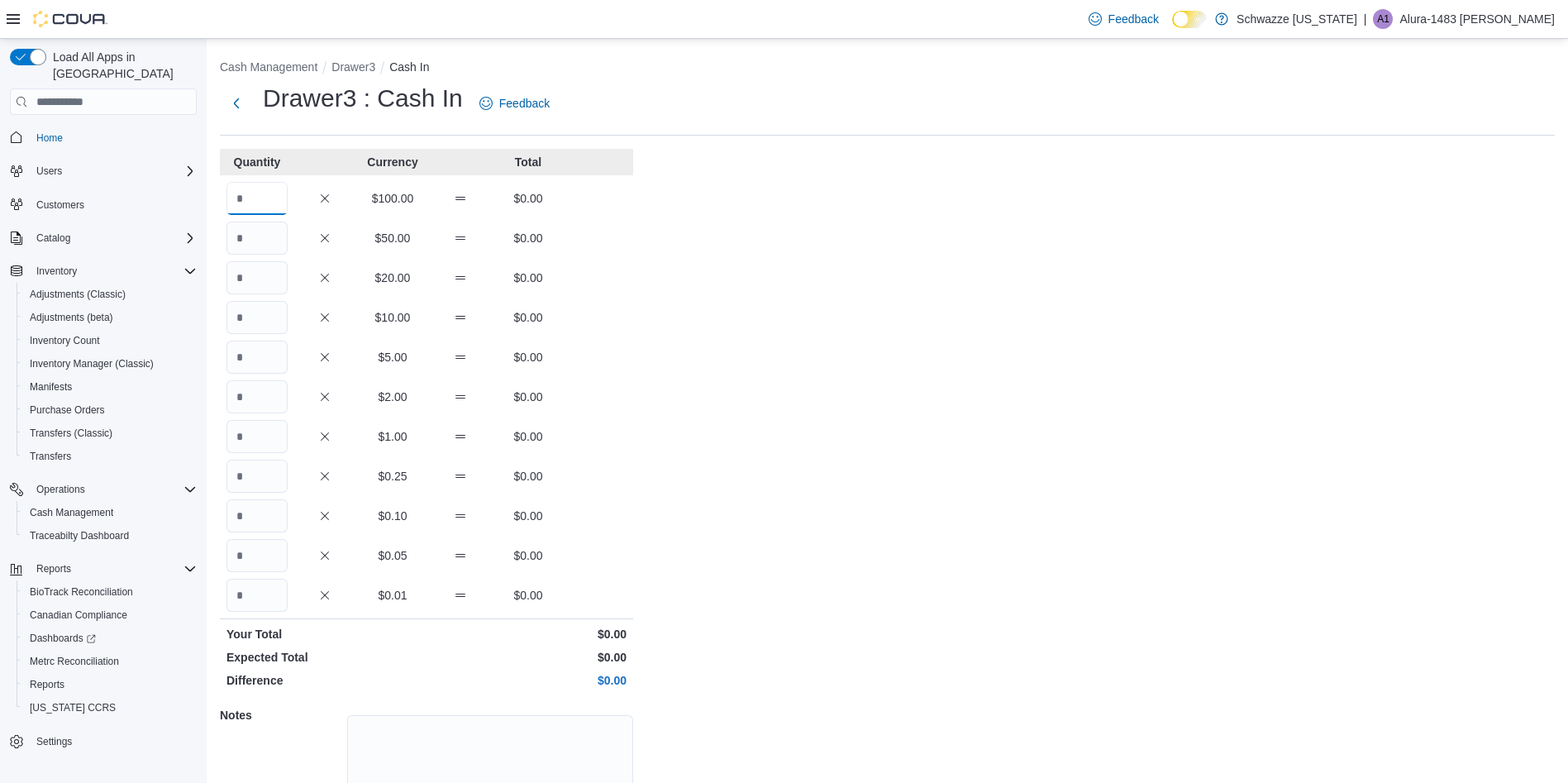
click at [267, 201] on input "Quantity" at bounding box center [257, 199] width 61 height 33
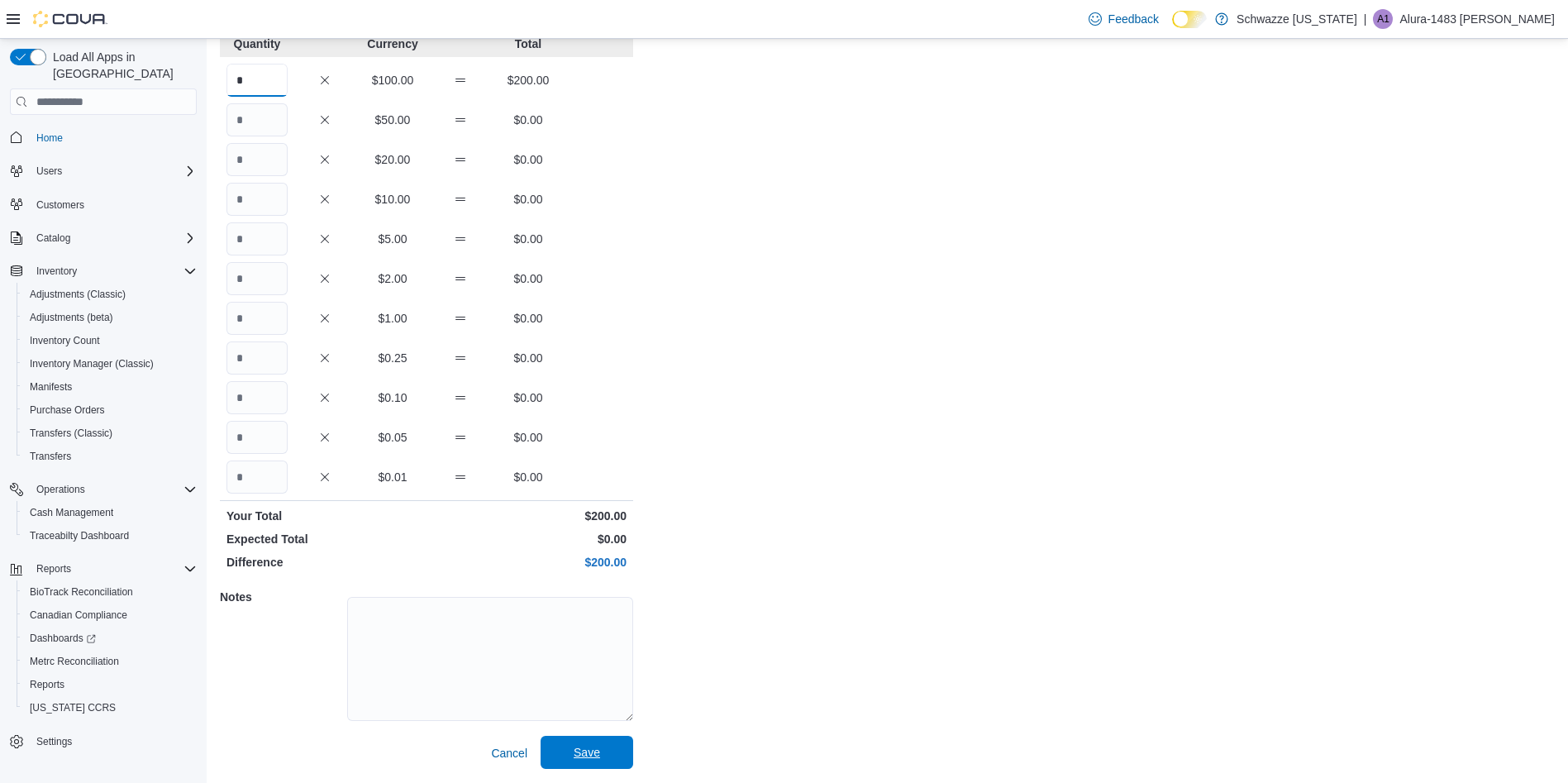
type input "*"
click at [591, 749] on span "Save" at bounding box center [586, 752] width 26 height 16
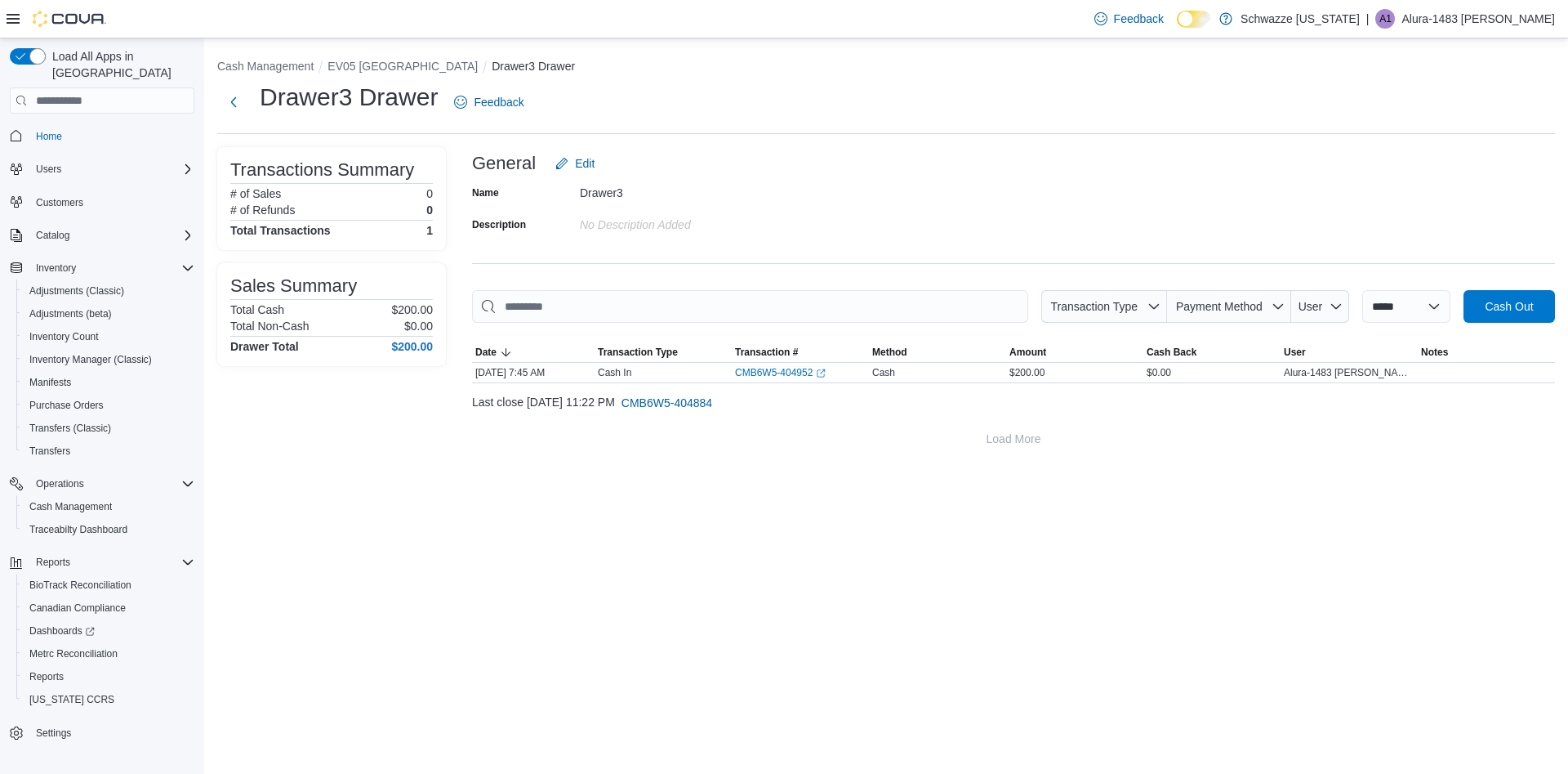
click at [366, 70] on button "EV05 [GEOGRAPHIC_DATA]" at bounding box center [403, 66] width 150 height 14
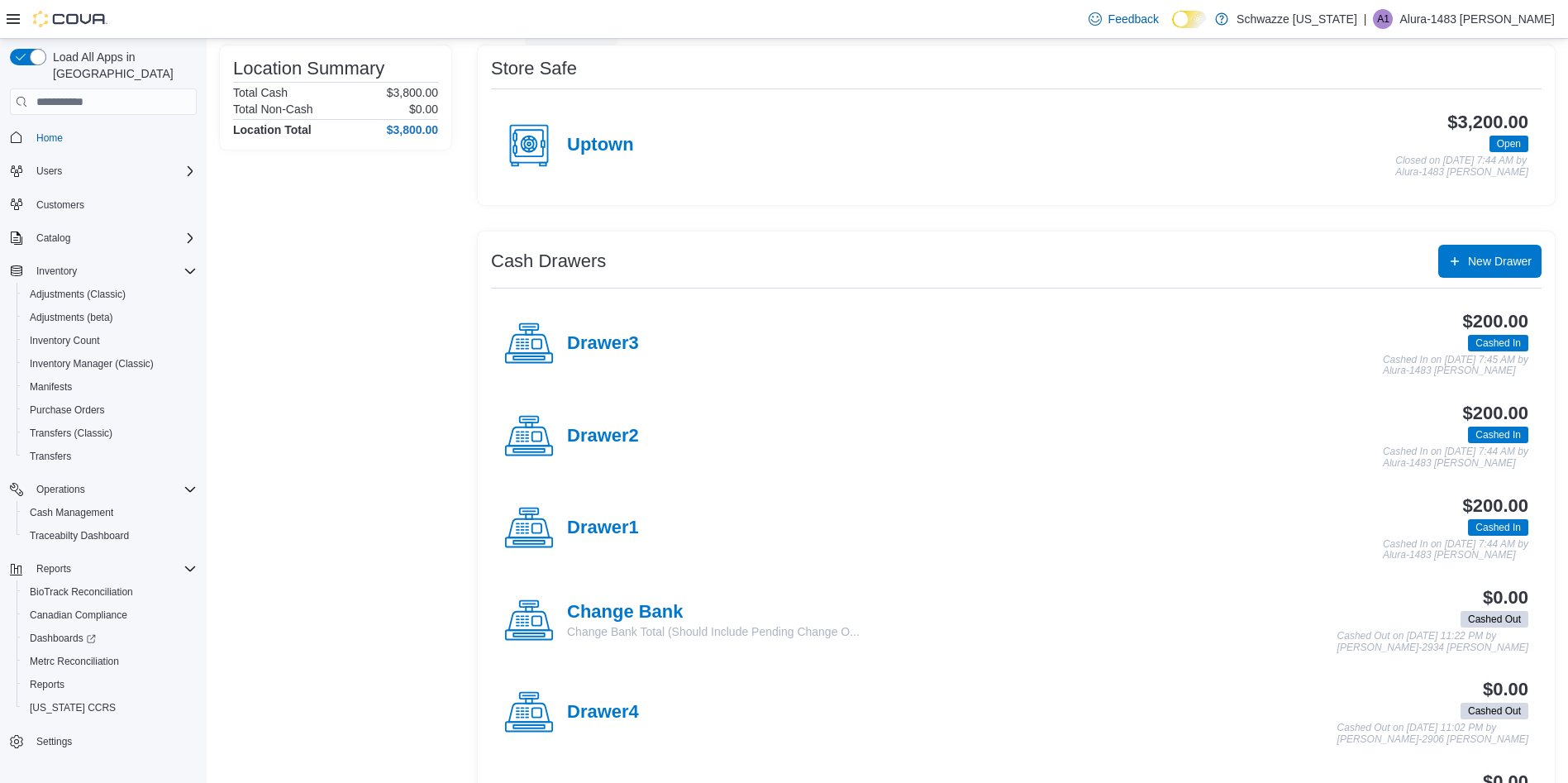
scroll to position [182, 0]
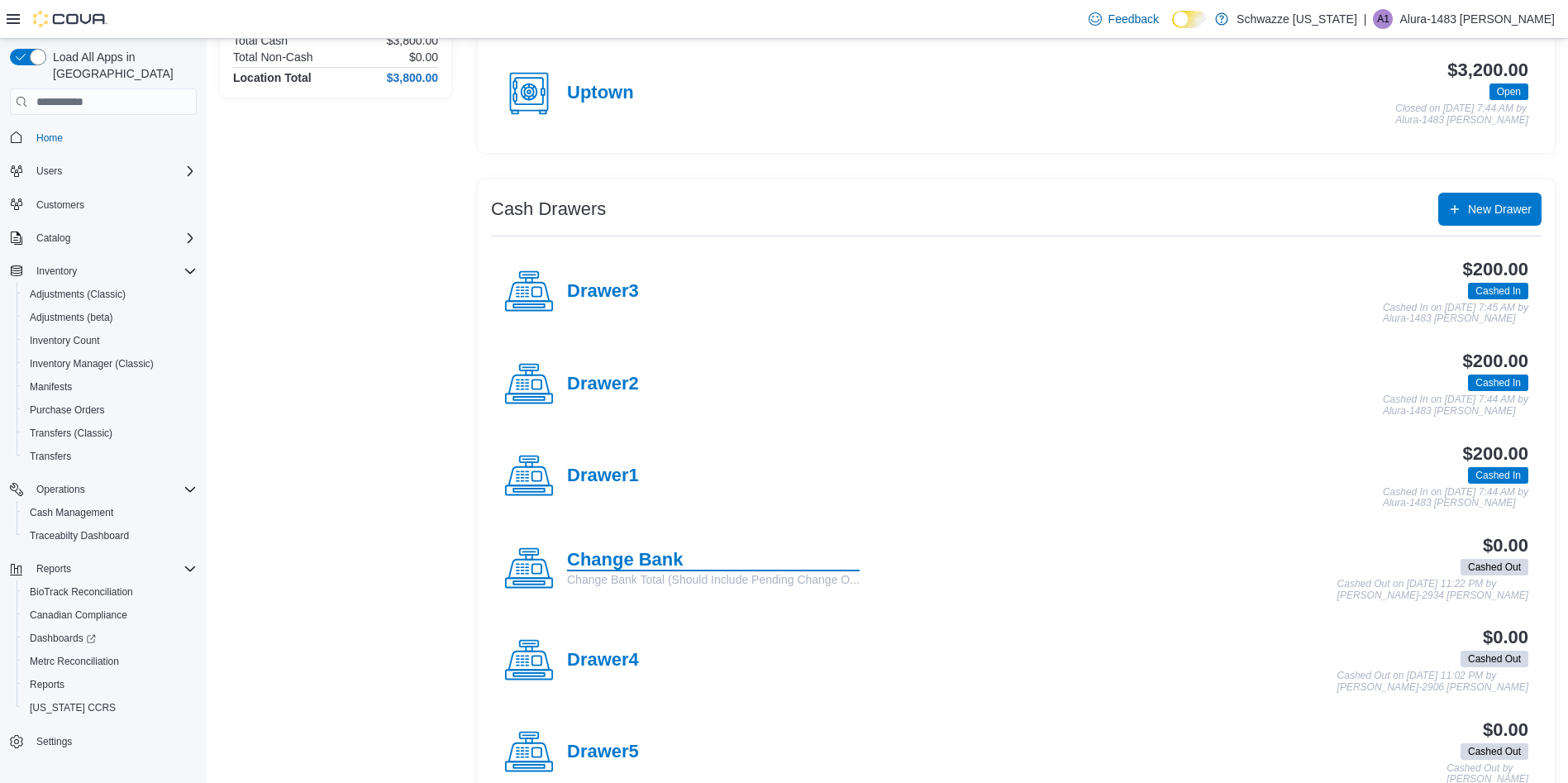
click at [659, 551] on h4 "Change Bank" at bounding box center [713, 561] width 293 height 22
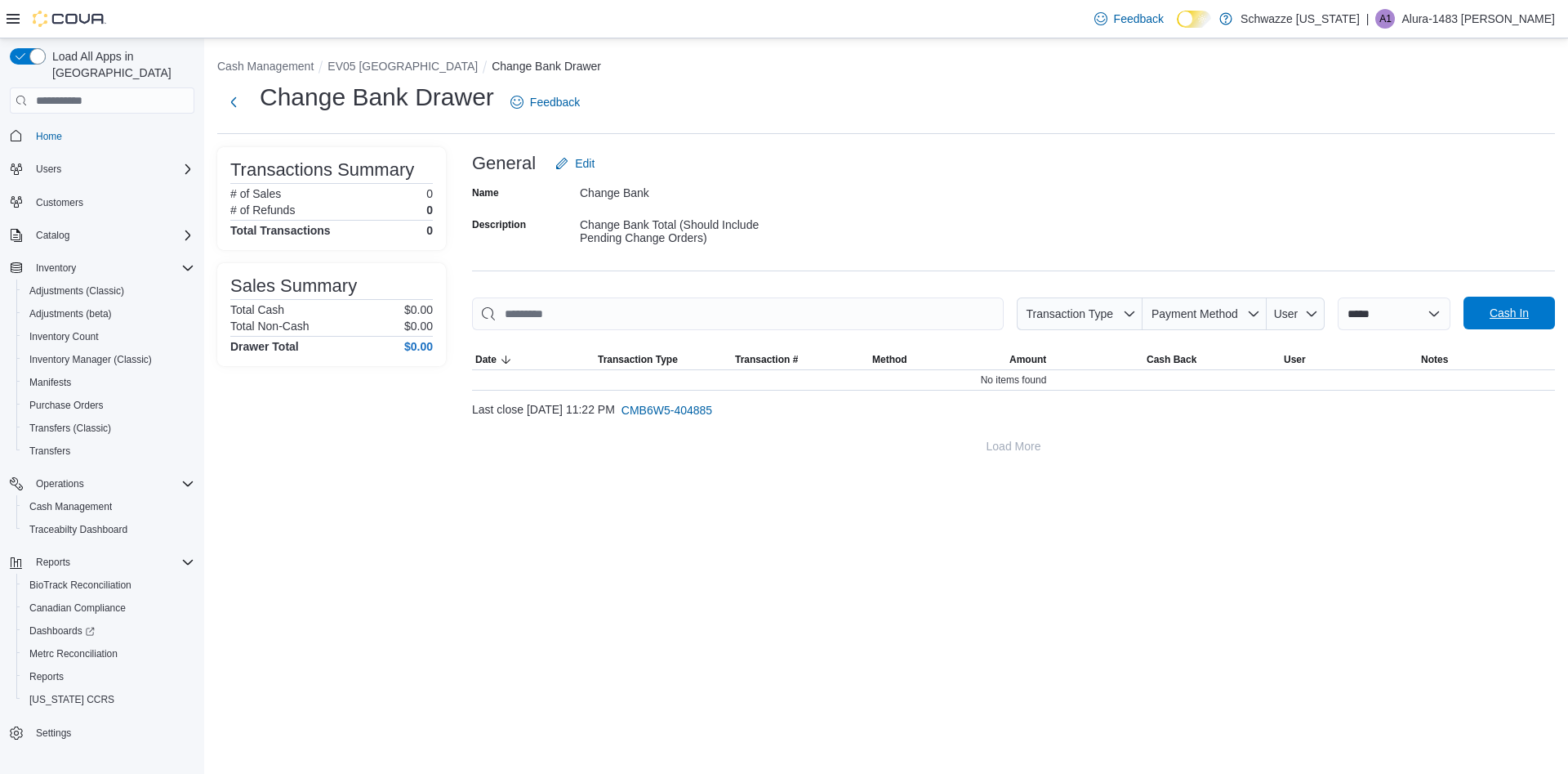
click at [1500, 321] on span "Cash In" at bounding box center [1509, 313] width 40 height 16
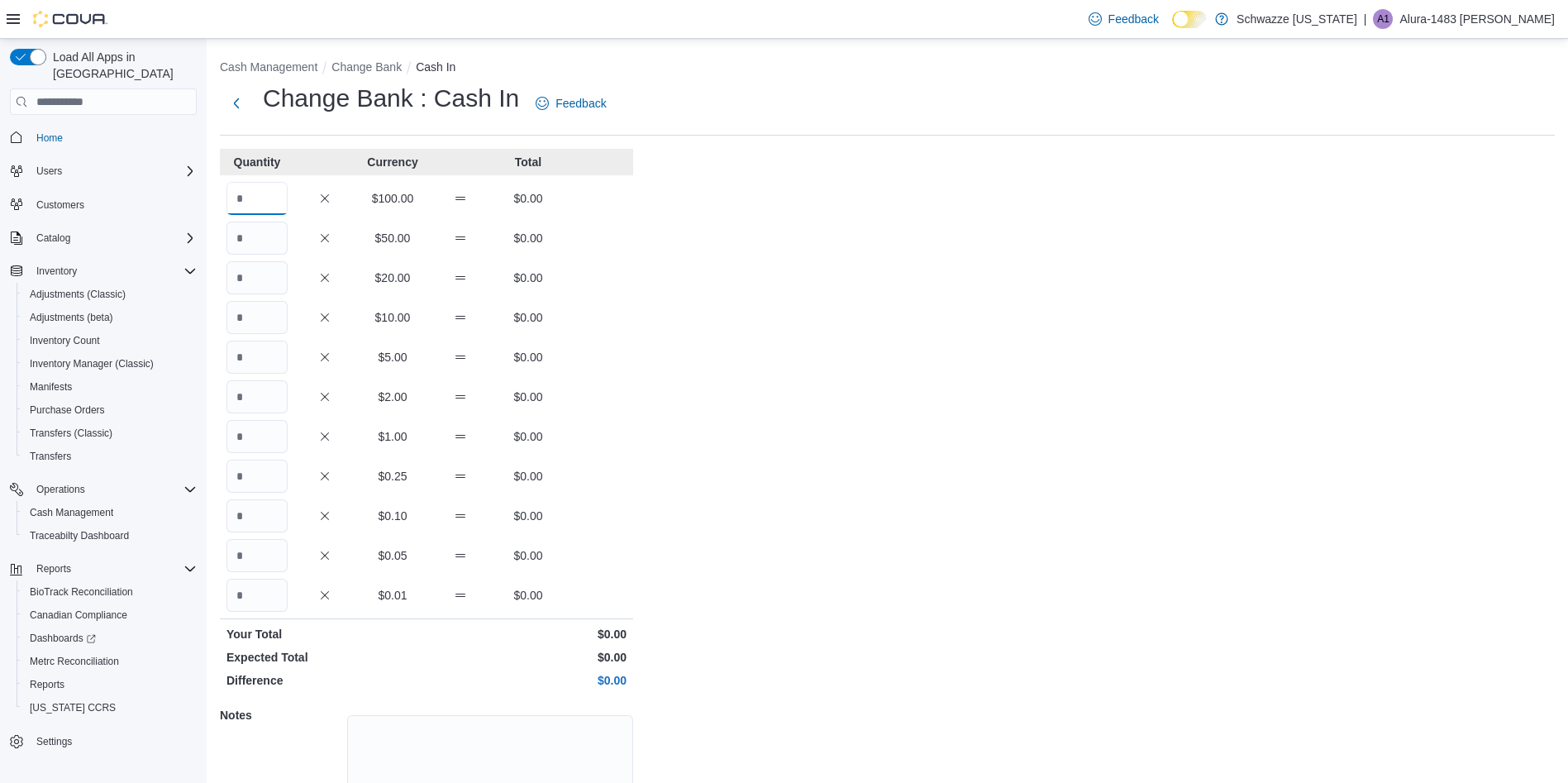
click at [254, 200] on input "Quantity" at bounding box center [257, 199] width 61 height 33
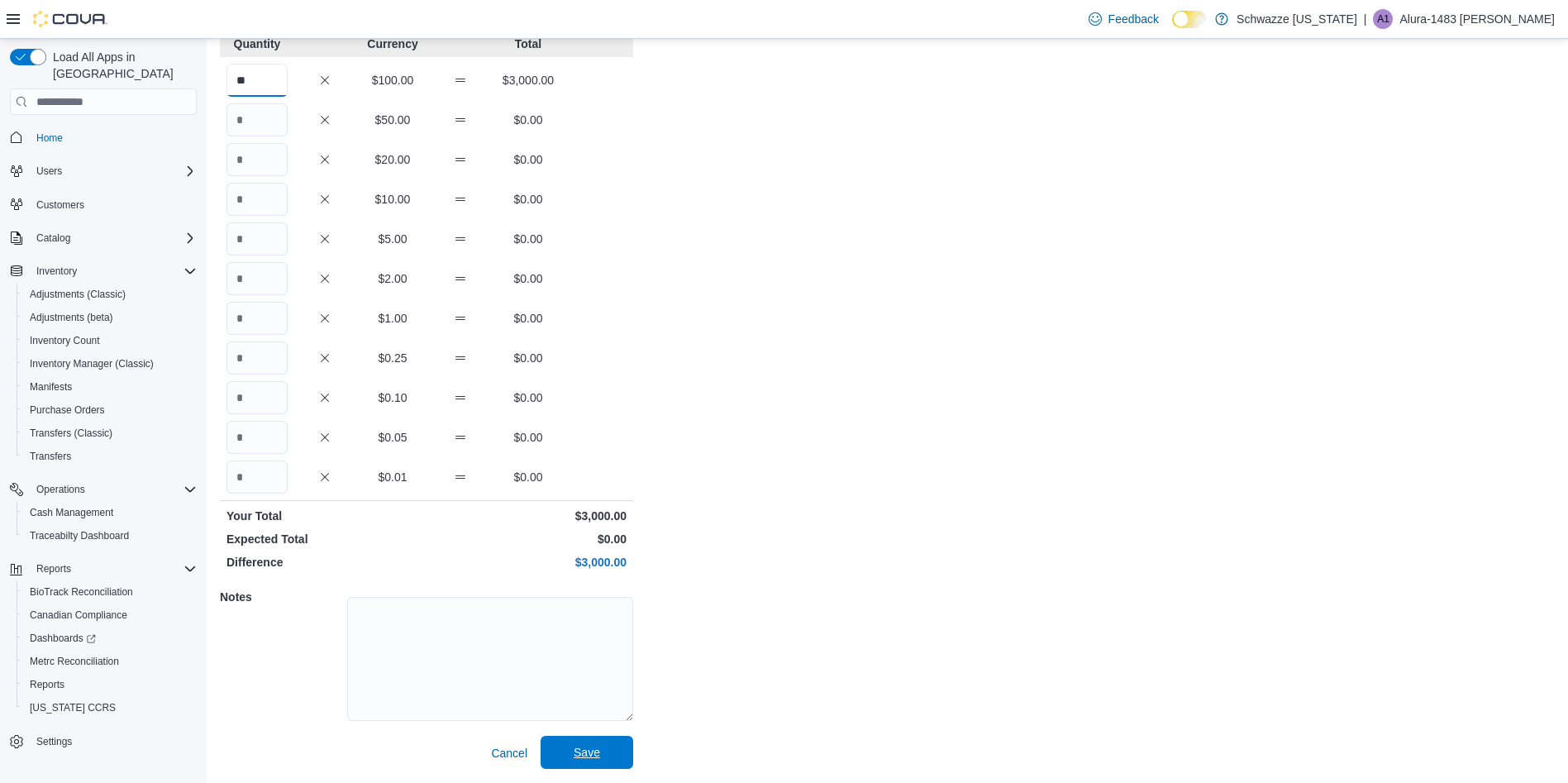
type input "**"
click at [586, 759] on span "Save" at bounding box center [586, 752] width 26 height 16
